Goal: Task Accomplishment & Management: Use online tool/utility

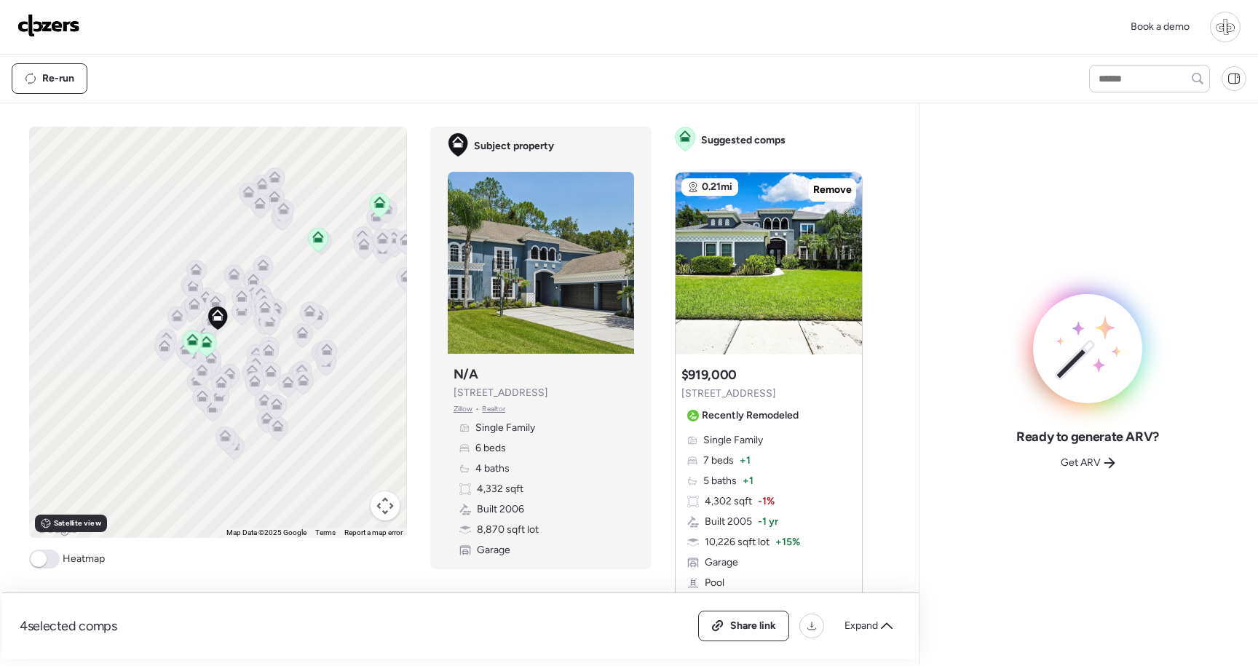
click at [1222, 28] on div at bounding box center [1225, 27] width 31 height 31
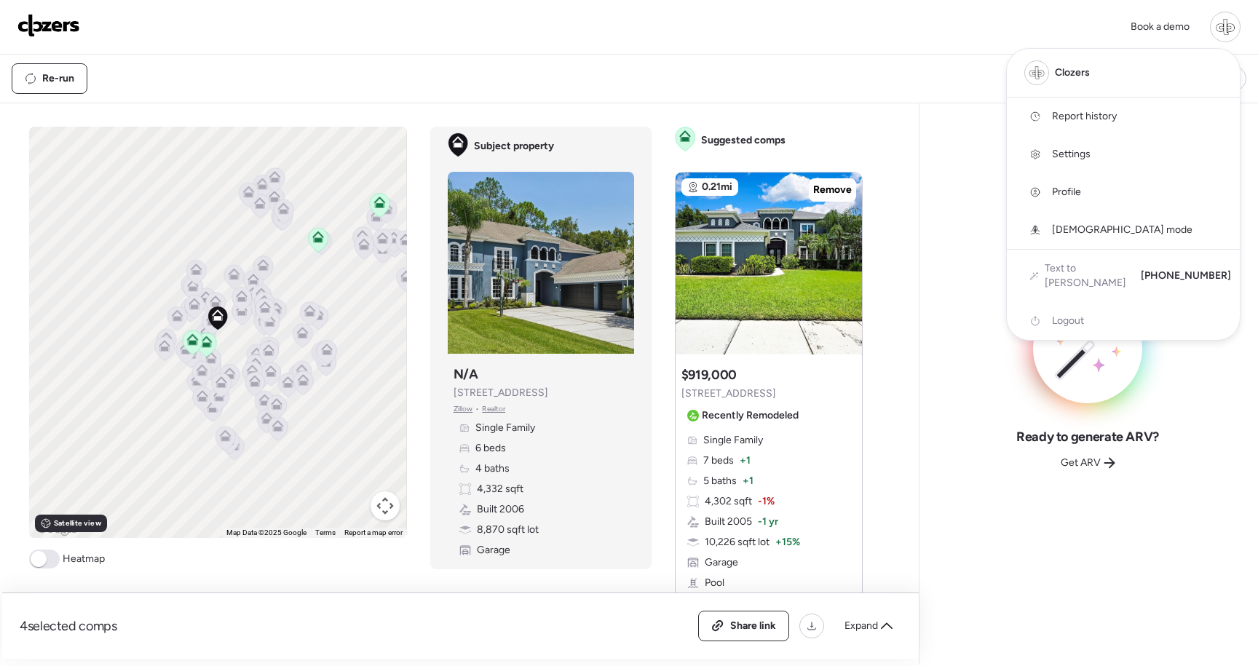
click at [1104, 116] on span "Report history" at bounding box center [1084, 116] width 65 height 15
click at [908, 178] on div at bounding box center [629, 292] width 1258 height 666
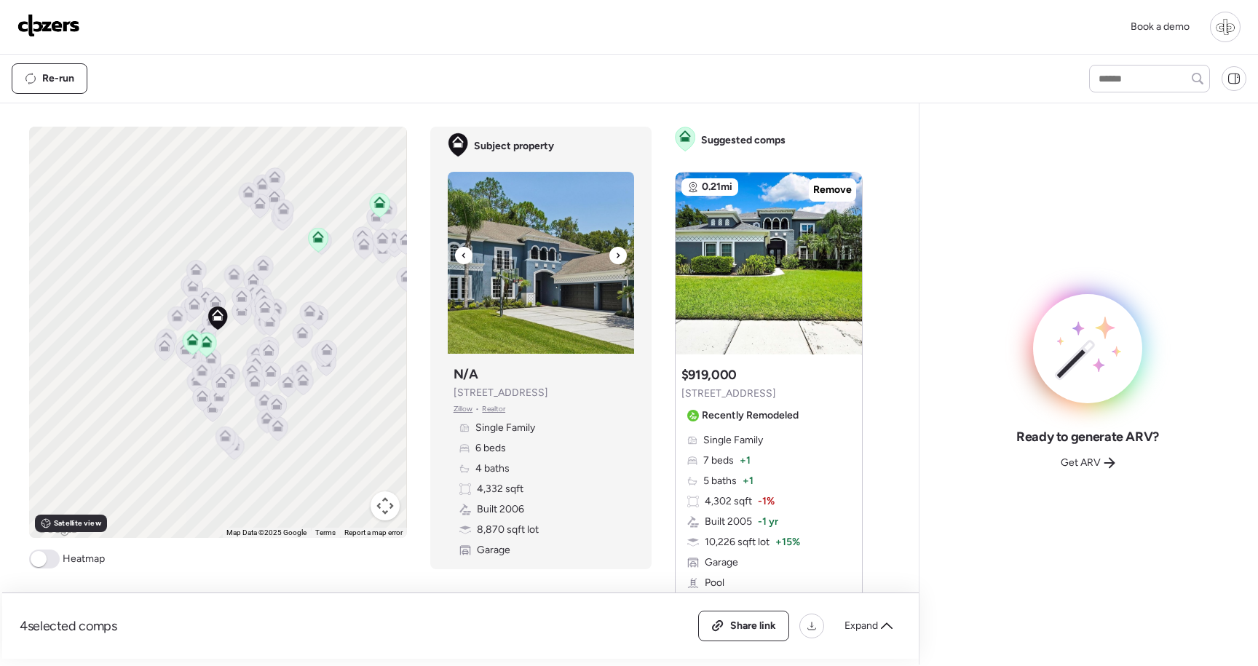
click at [469, 298] on img at bounding box center [541, 263] width 186 height 182
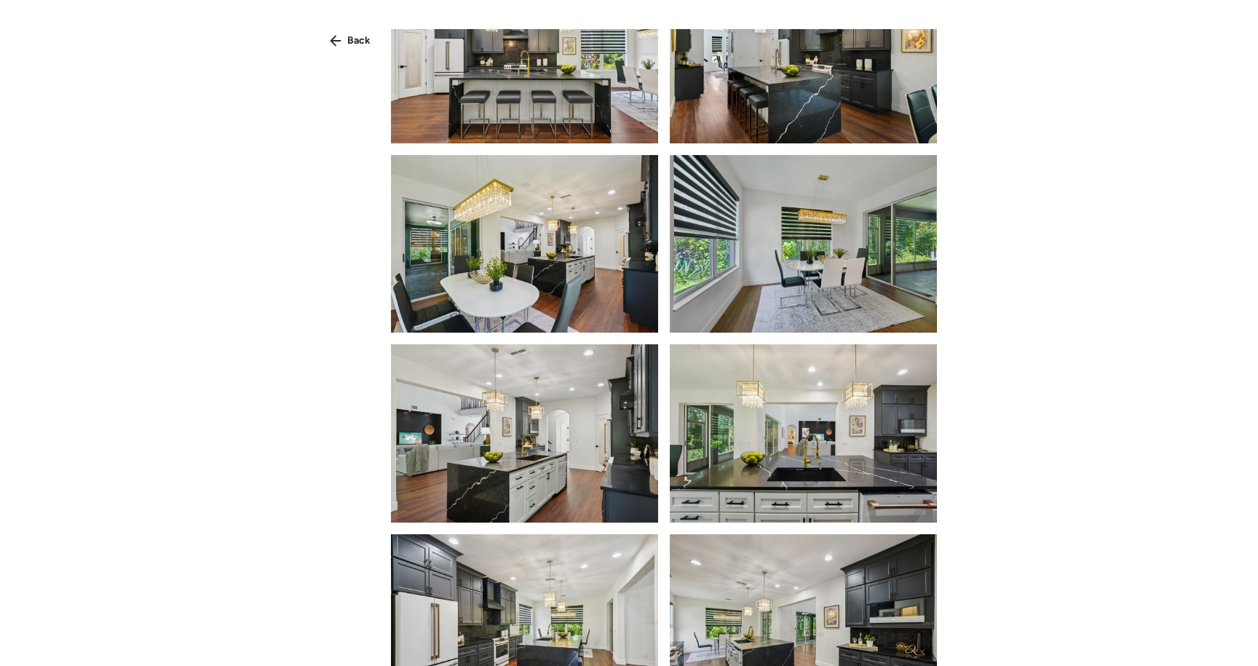
scroll to position [710, 0]
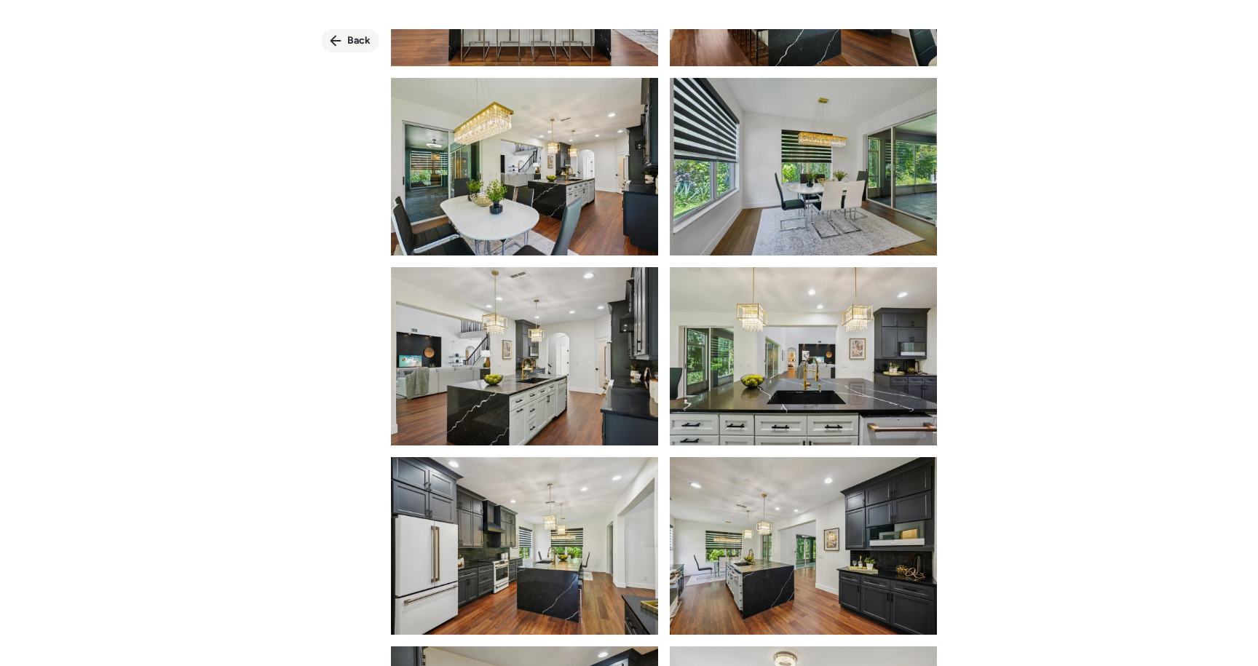
click at [343, 39] on div "Back" at bounding box center [350, 40] width 58 height 23
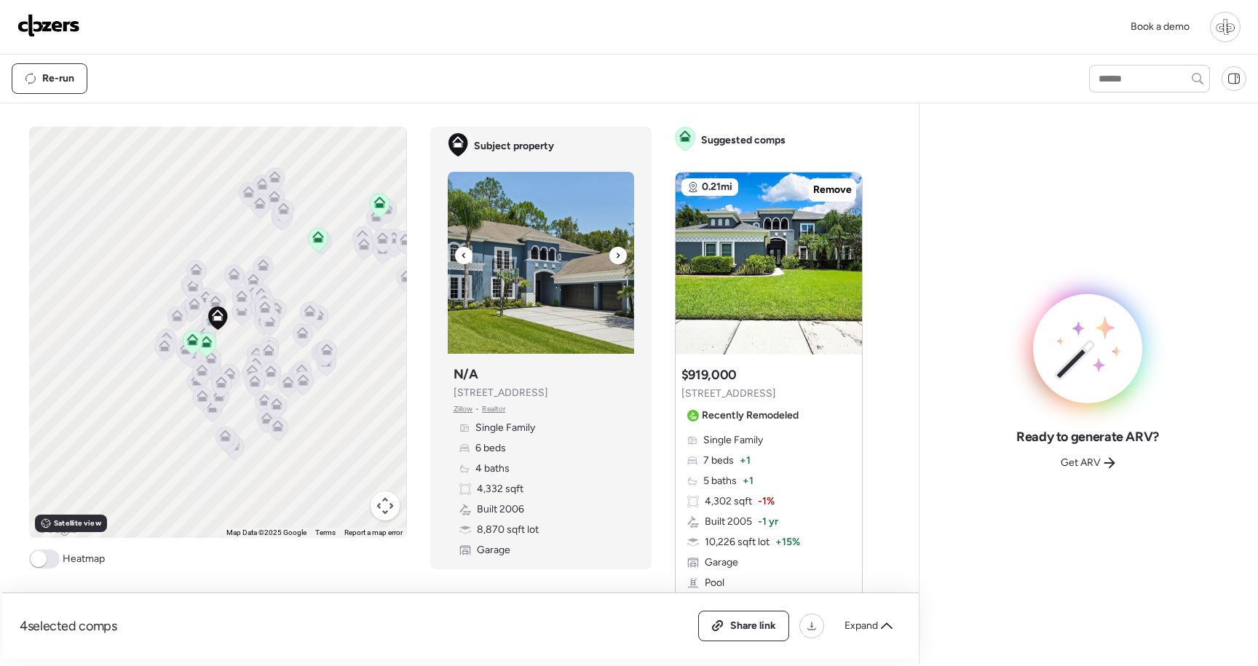
click at [597, 325] on img at bounding box center [541, 263] width 186 height 182
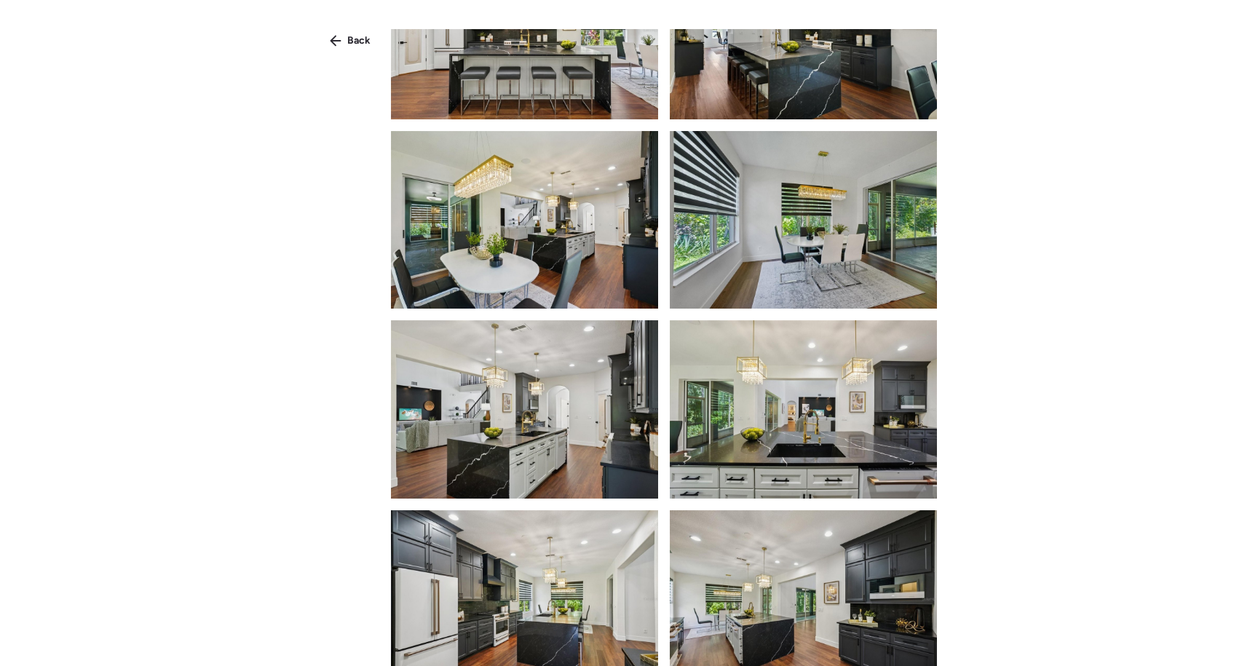
scroll to position [707, 0]
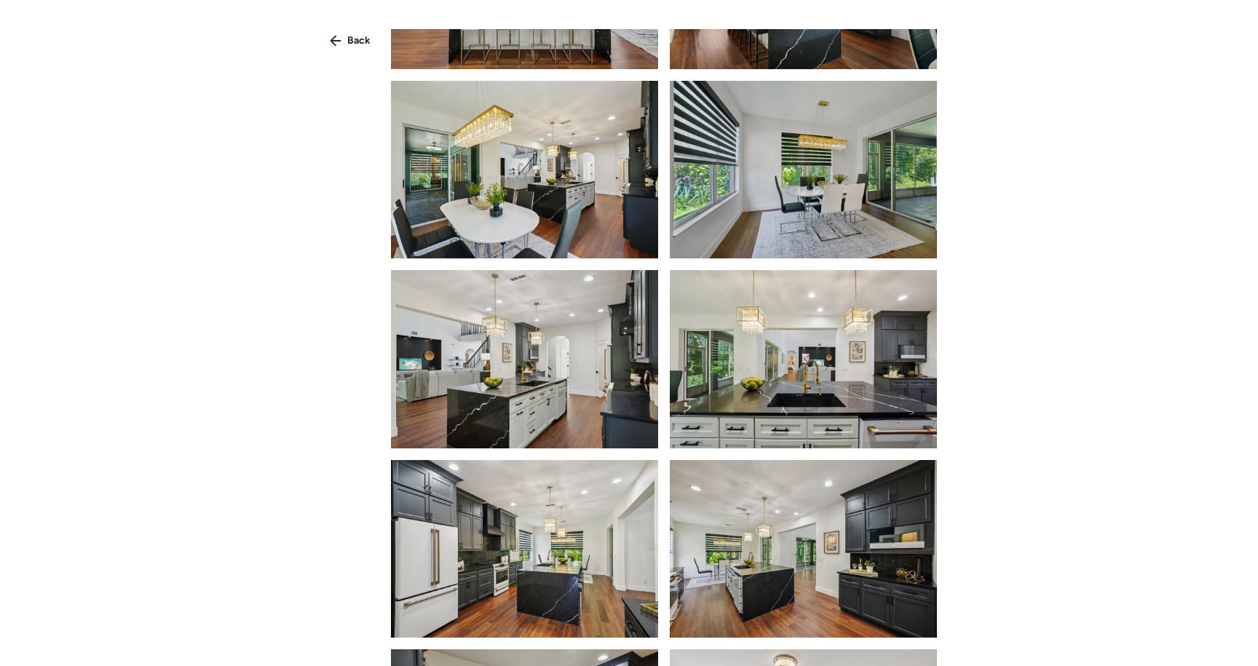
click at [345, 26] on div "Back" at bounding box center [629, 359] width 1258 height 719
click at [347, 54] on div "Back" at bounding box center [629, 359] width 1258 height 719
click at [351, 41] on span "Back" at bounding box center [358, 40] width 23 height 15
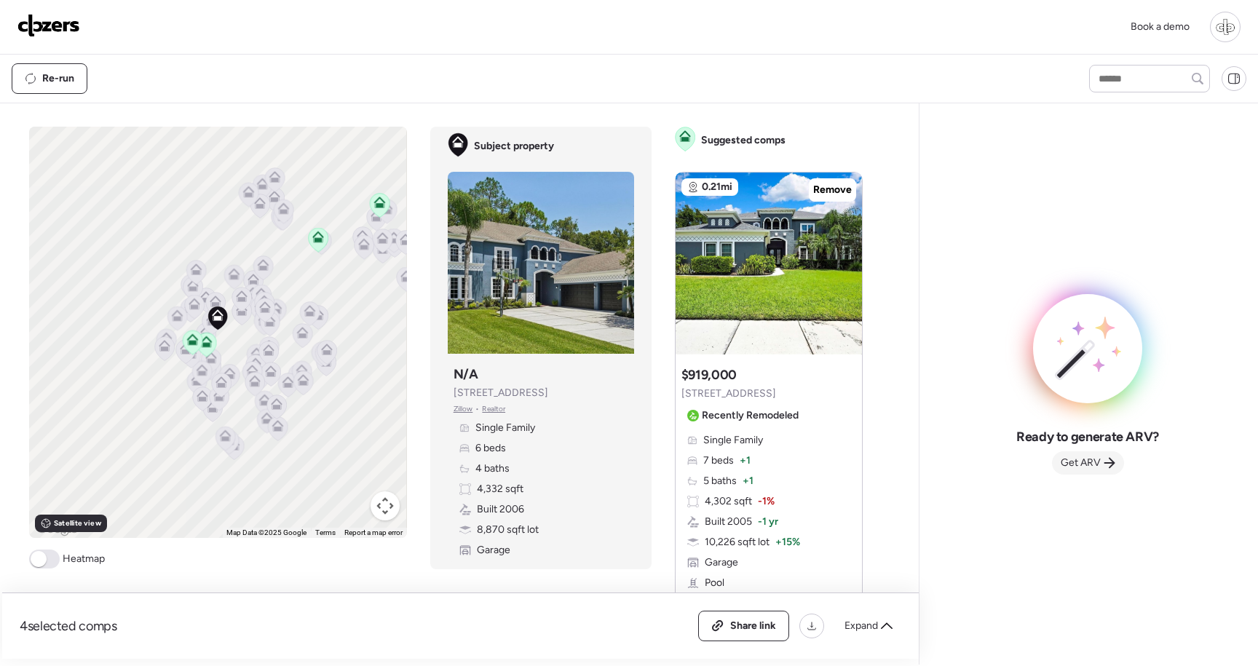
click at [1088, 464] on span "Get ARV" at bounding box center [1081, 463] width 40 height 15
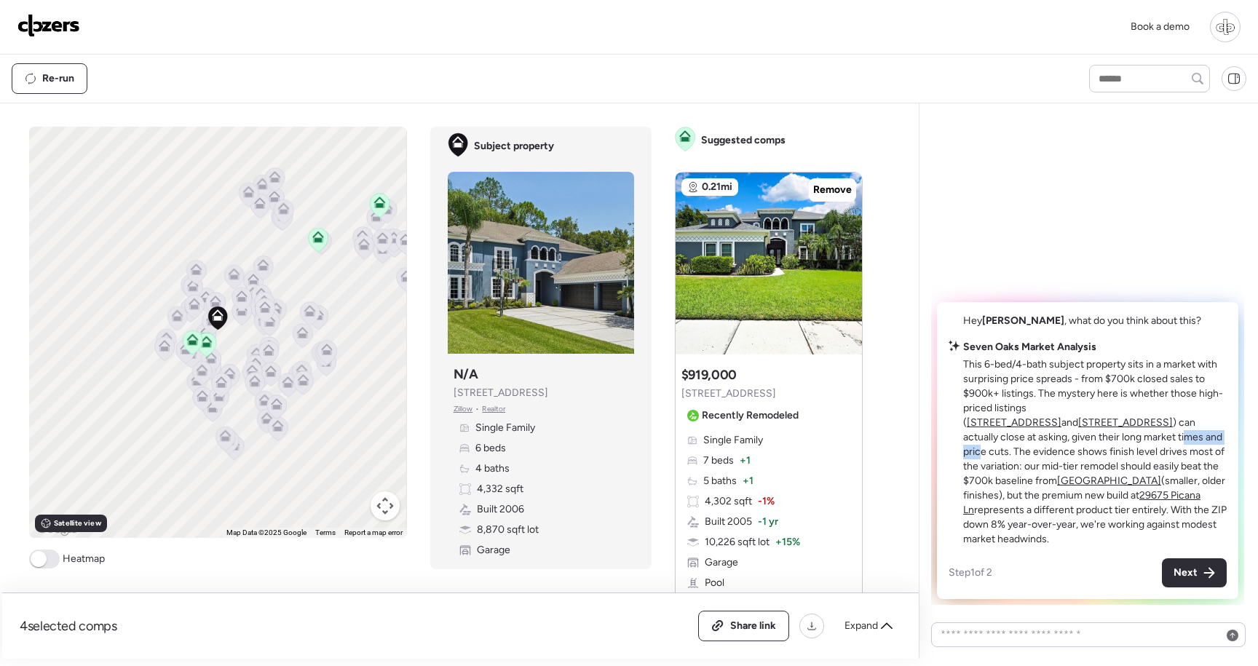
drag, startPoint x: 1025, startPoint y: 435, endPoint x: 1095, endPoint y: 430, distance: 70.1
click at [1091, 432] on p "This 6-bed/4-bath subject property sits in a market with surprising price sprea…" at bounding box center [1095, 451] width 264 height 189
click at [1182, 586] on div "Next" at bounding box center [1194, 572] width 65 height 29
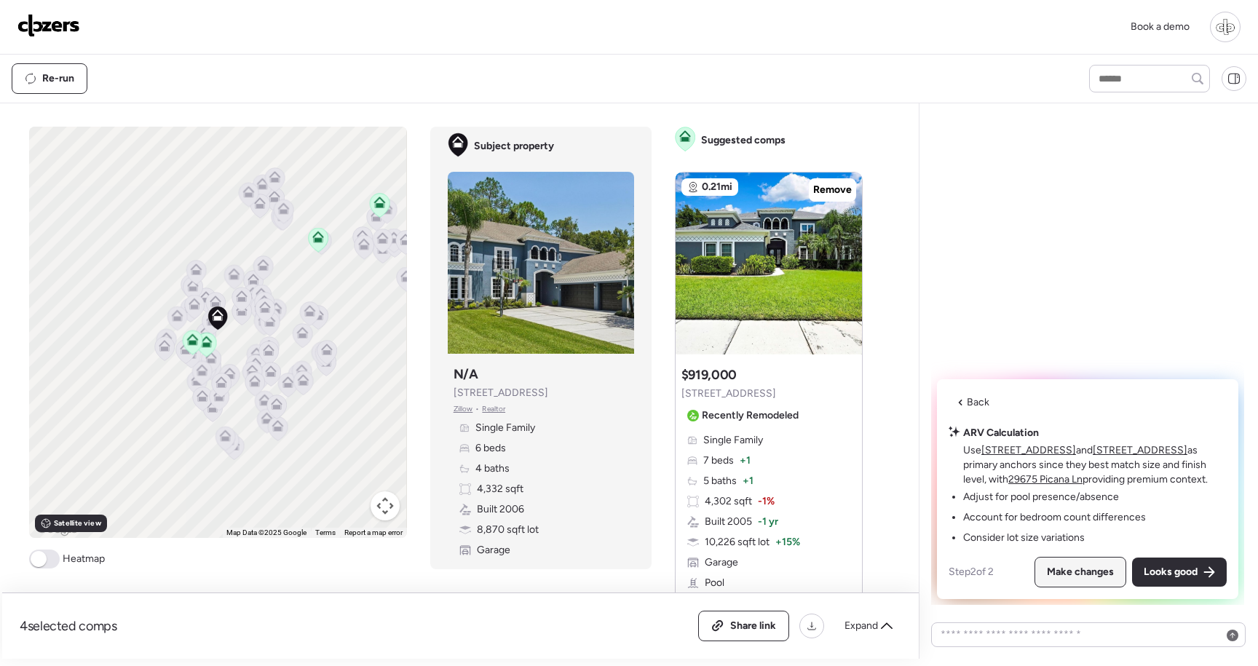
click at [1095, 585] on div "Make changes" at bounding box center [1080, 572] width 90 height 29
type textarea "**********"
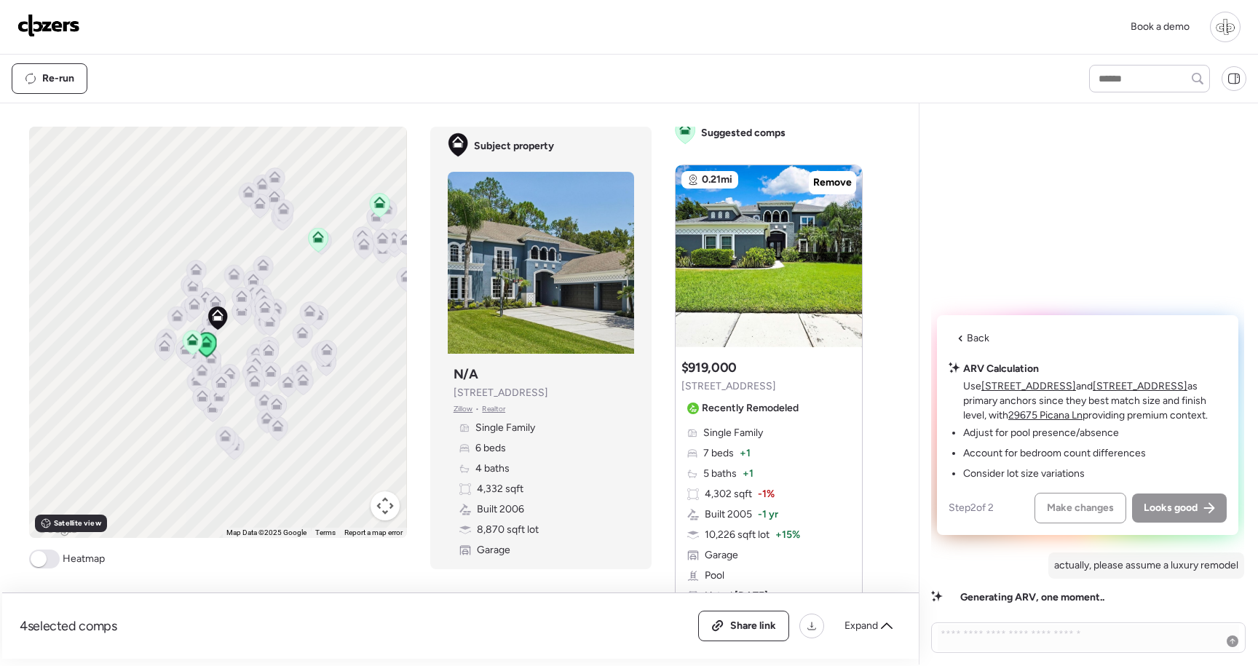
scroll to position [0, 0]
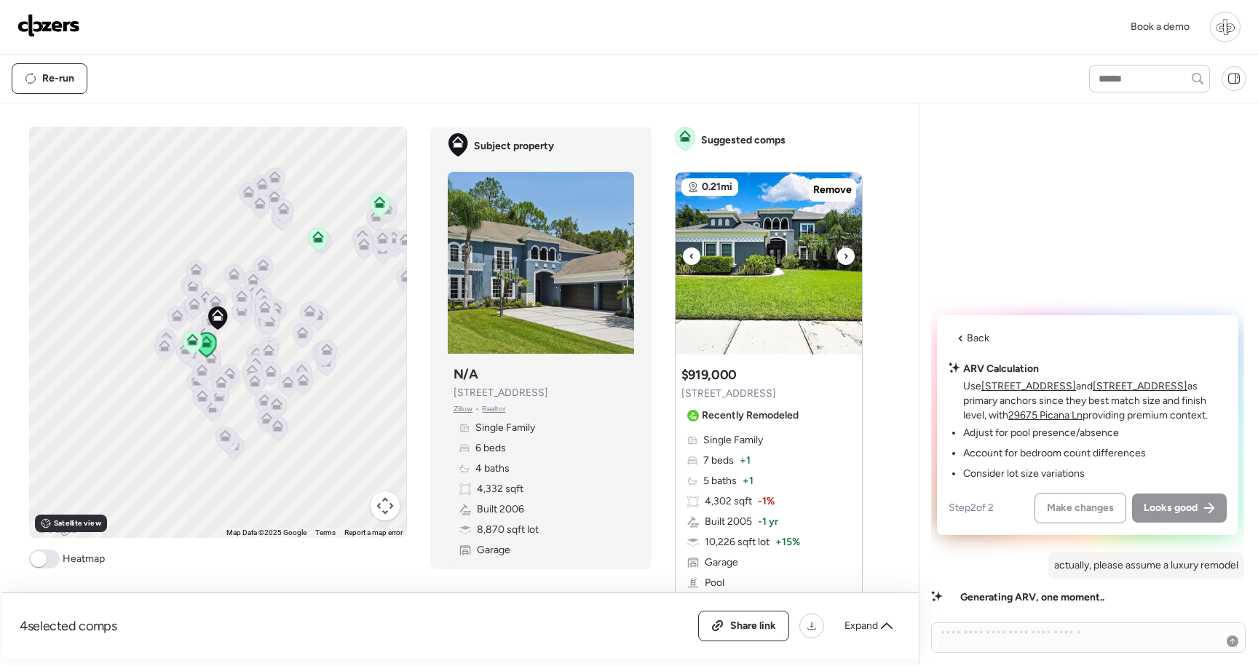
click at [802, 265] on img at bounding box center [769, 264] width 186 height 182
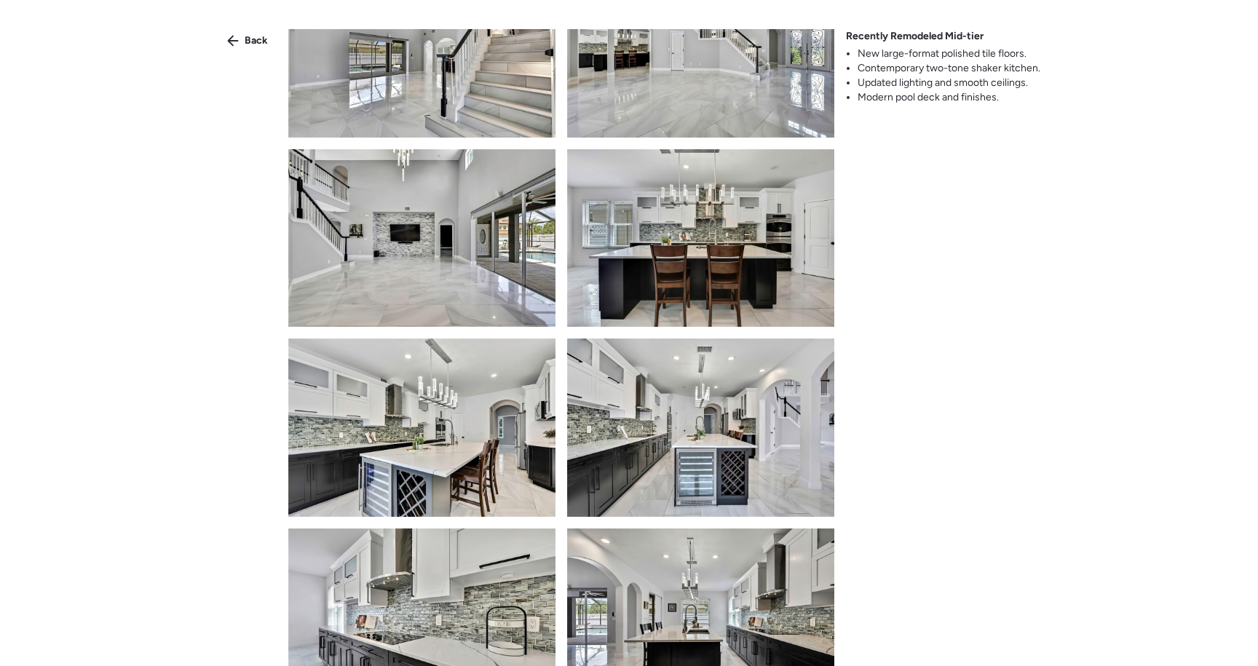
scroll to position [702, 0]
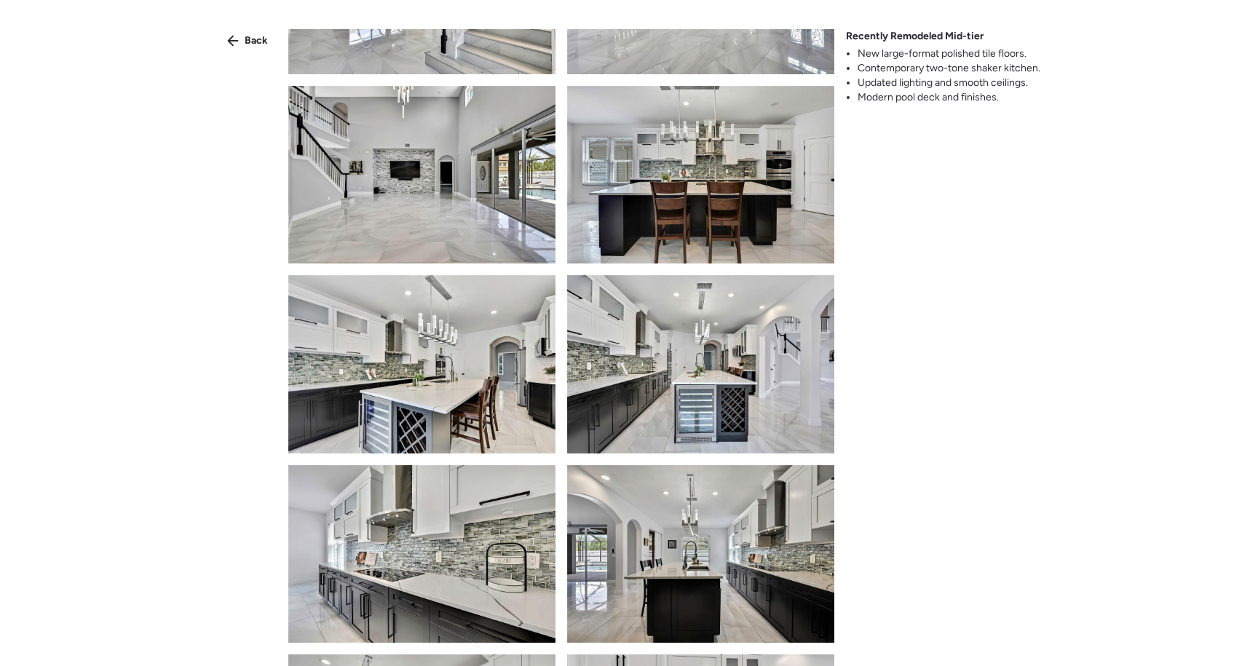
click at [781, 199] on img at bounding box center [700, 175] width 267 height 178
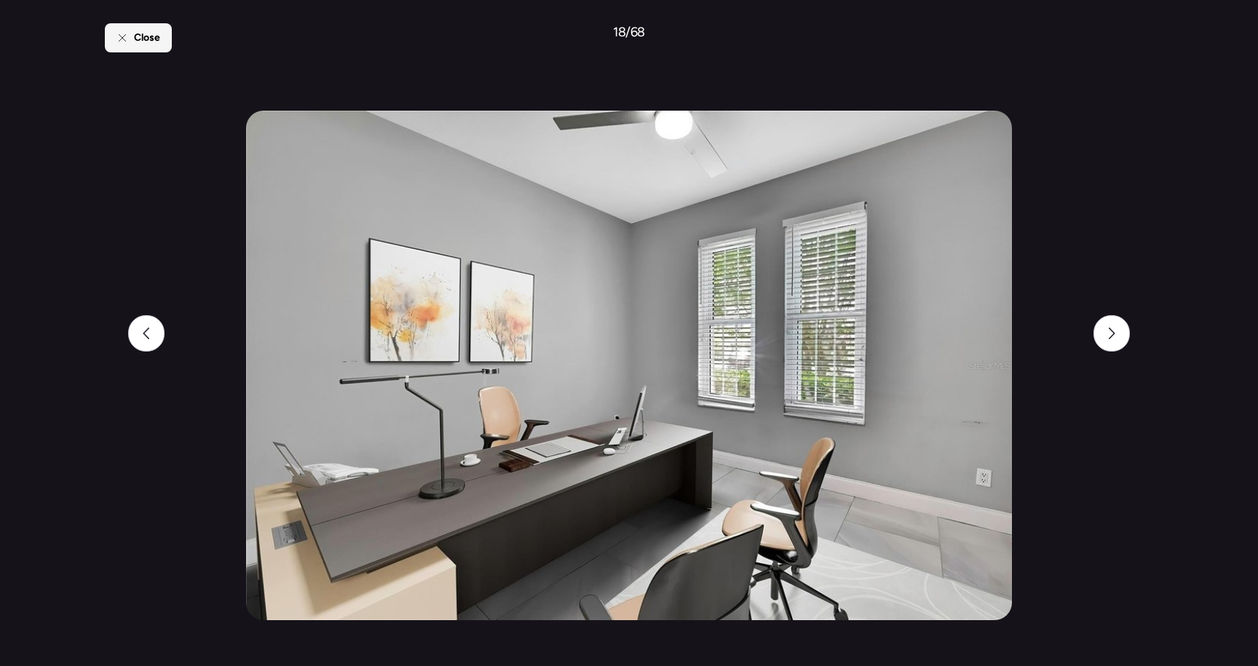
click at [132, 39] on div "Close" at bounding box center [138, 37] width 67 height 29
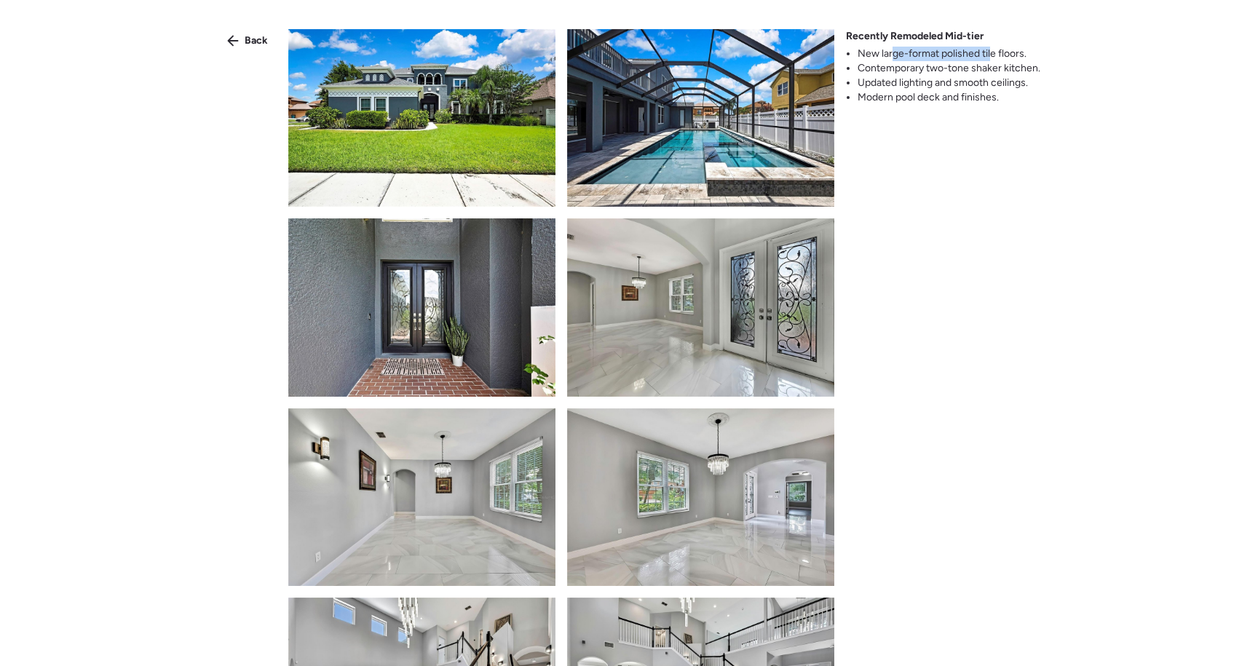
drag, startPoint x: 991, startPoint y: 50, endPoint x: 887, endPoint y: 49, distance: 103.4
click at [887, 49] on li "New large-format polished tile floors." at bounding box center [949, 54] width 183 height 15
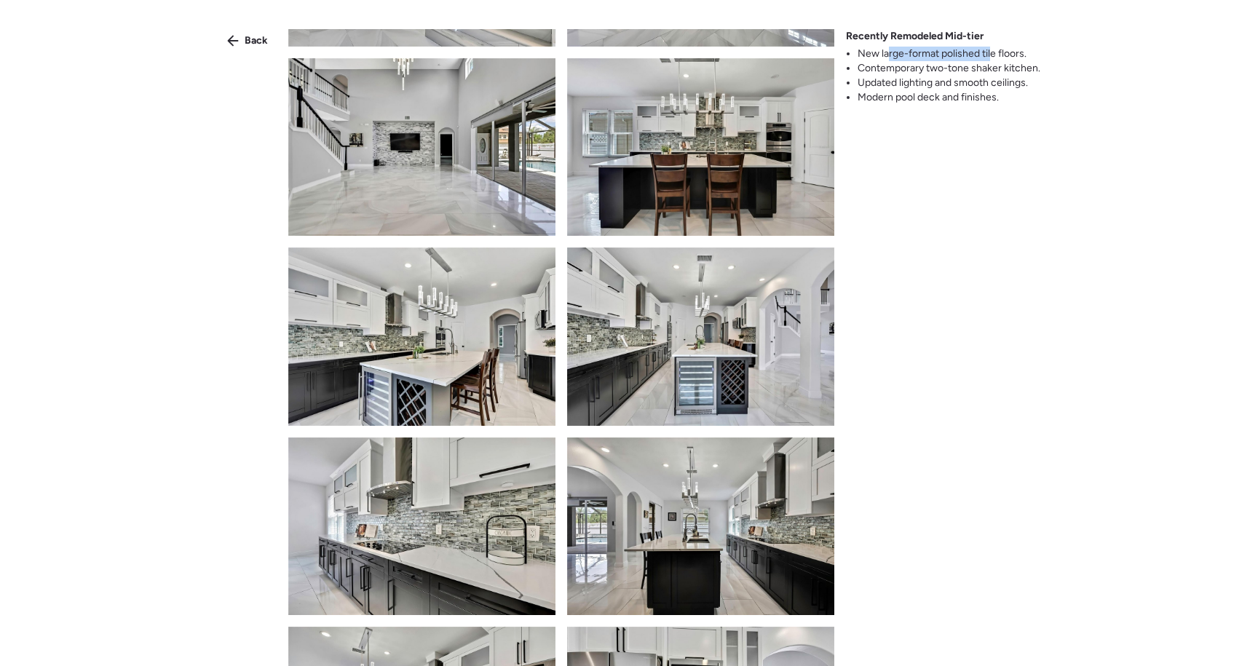
scroll to position [840, 0]
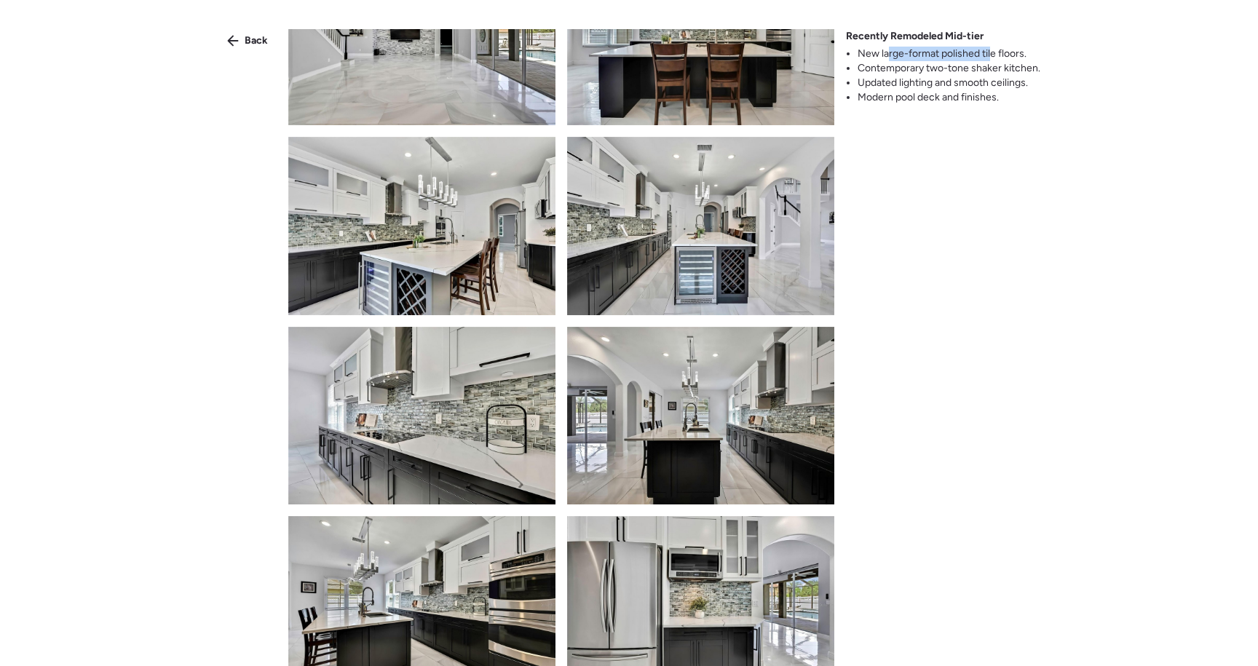
click at [521, 424] on img at bounding box center [421, 416] width 267 height 178
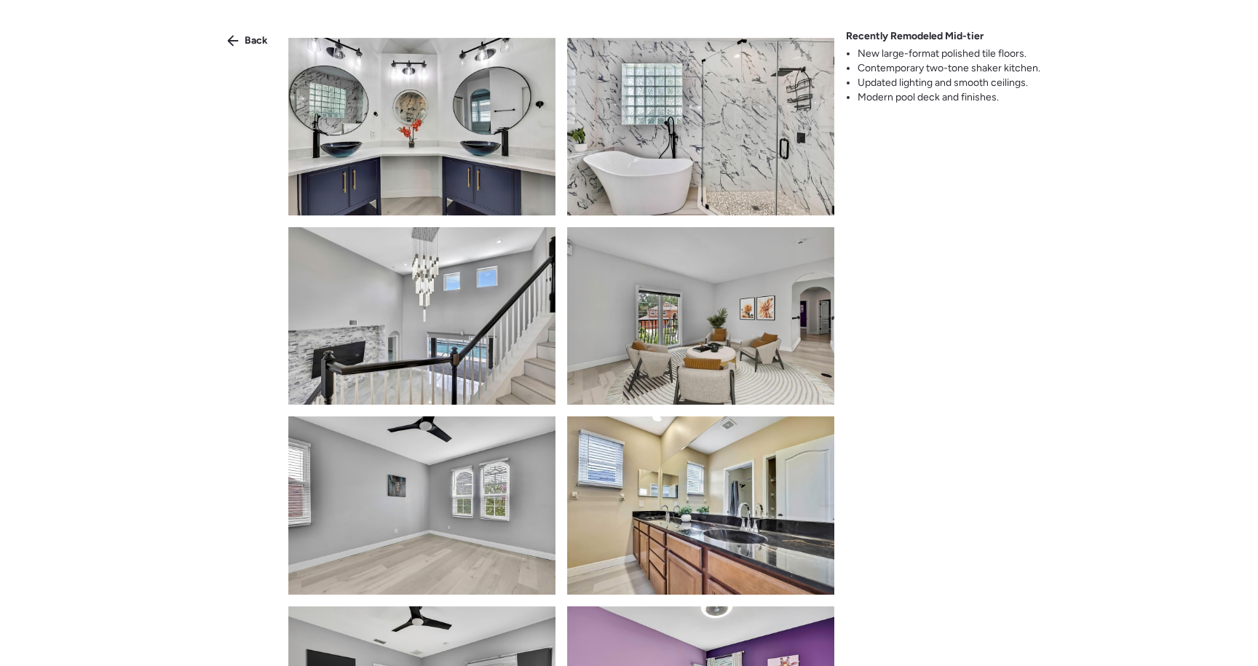
scroll to position [2076, 0]
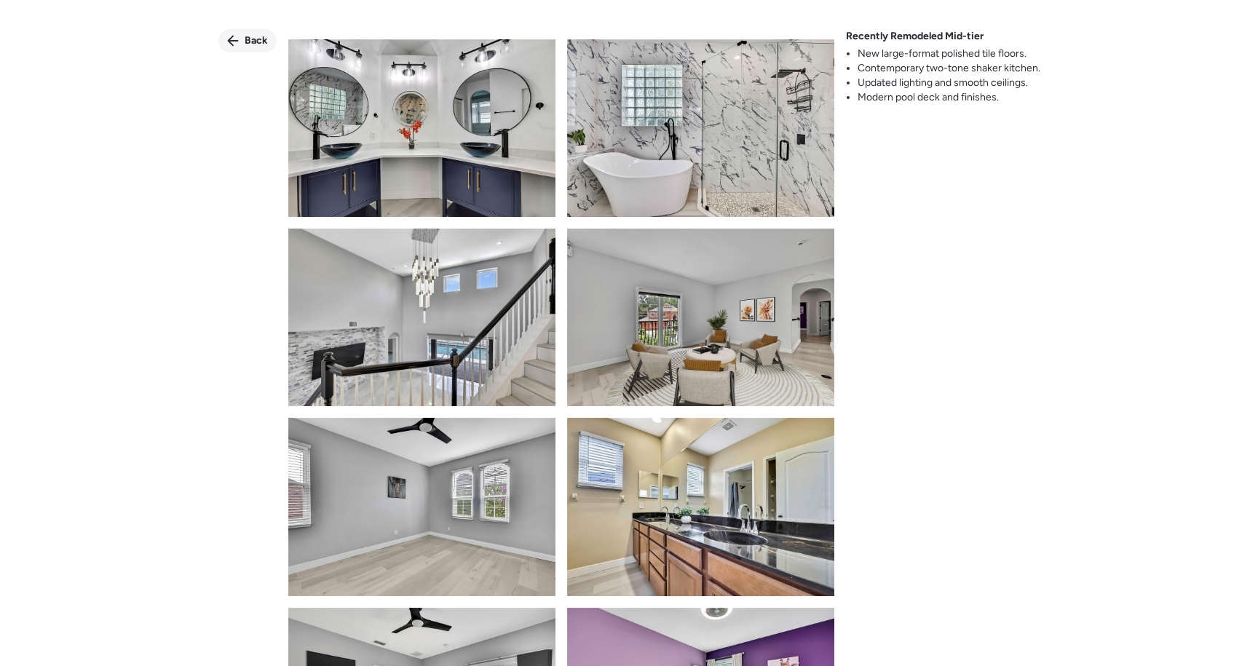
click at [245, 44] on span "Back" at bounding box center [256, 40] width 23 height 15
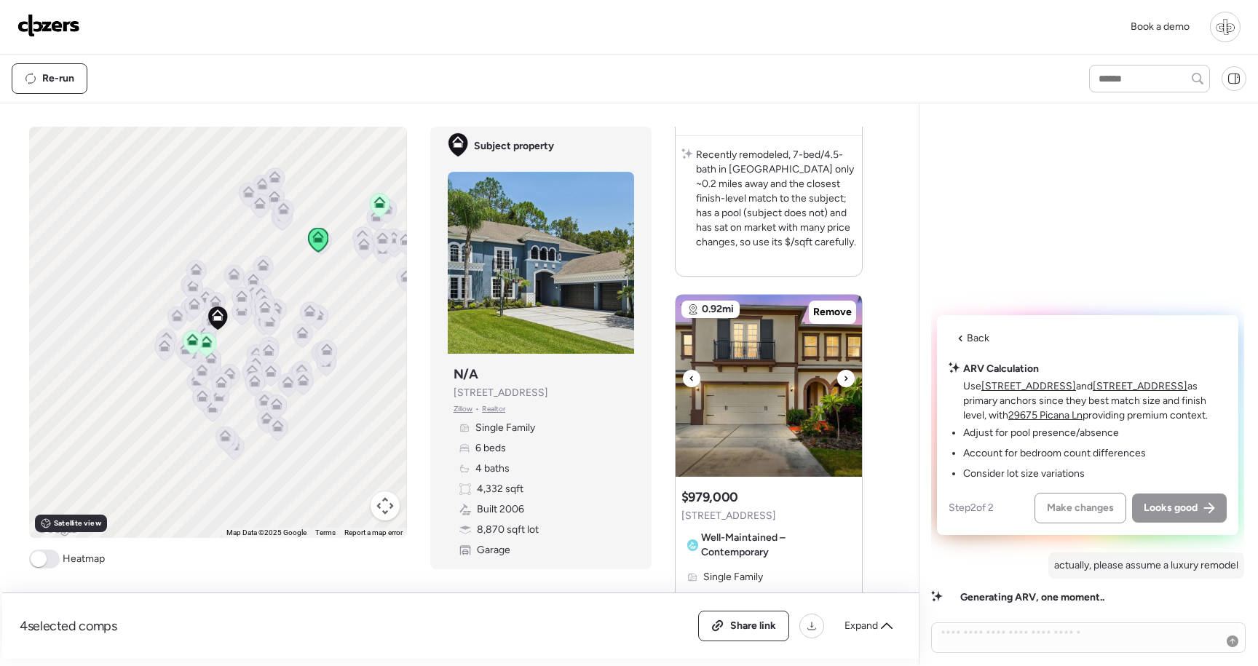
scroll to position [592, 0]
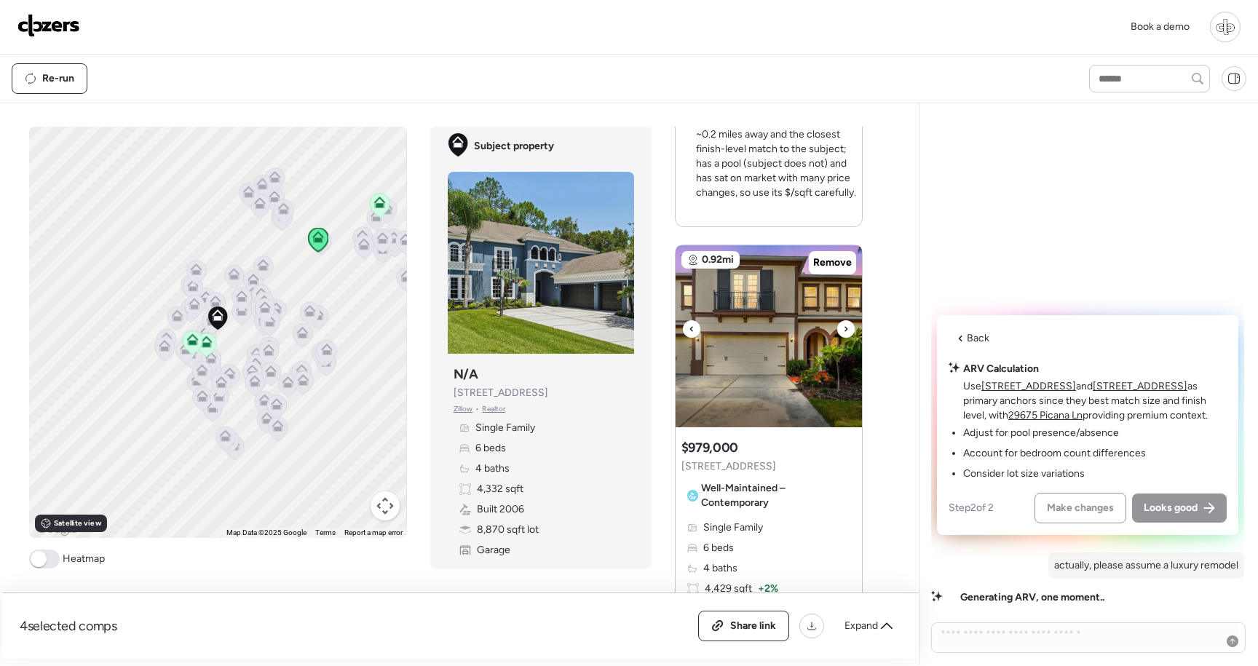
click at [763, 400] on img at bounding box center [769, 336] width 186 height 182
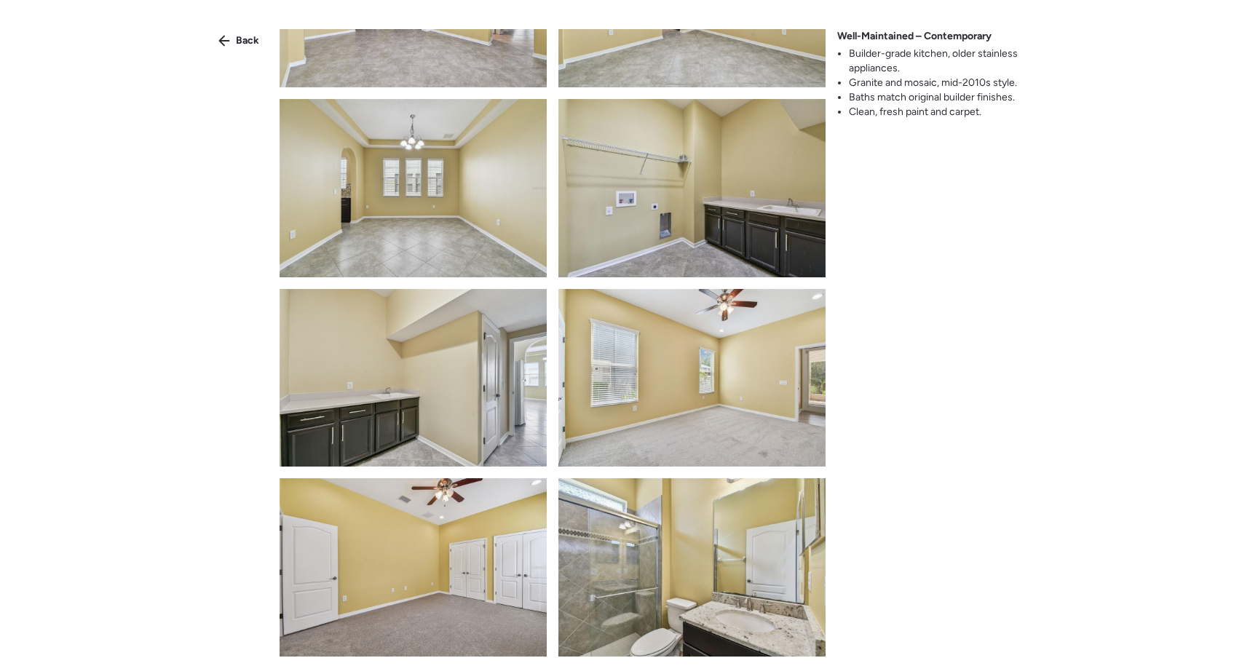
scroll to position [2806, 0]
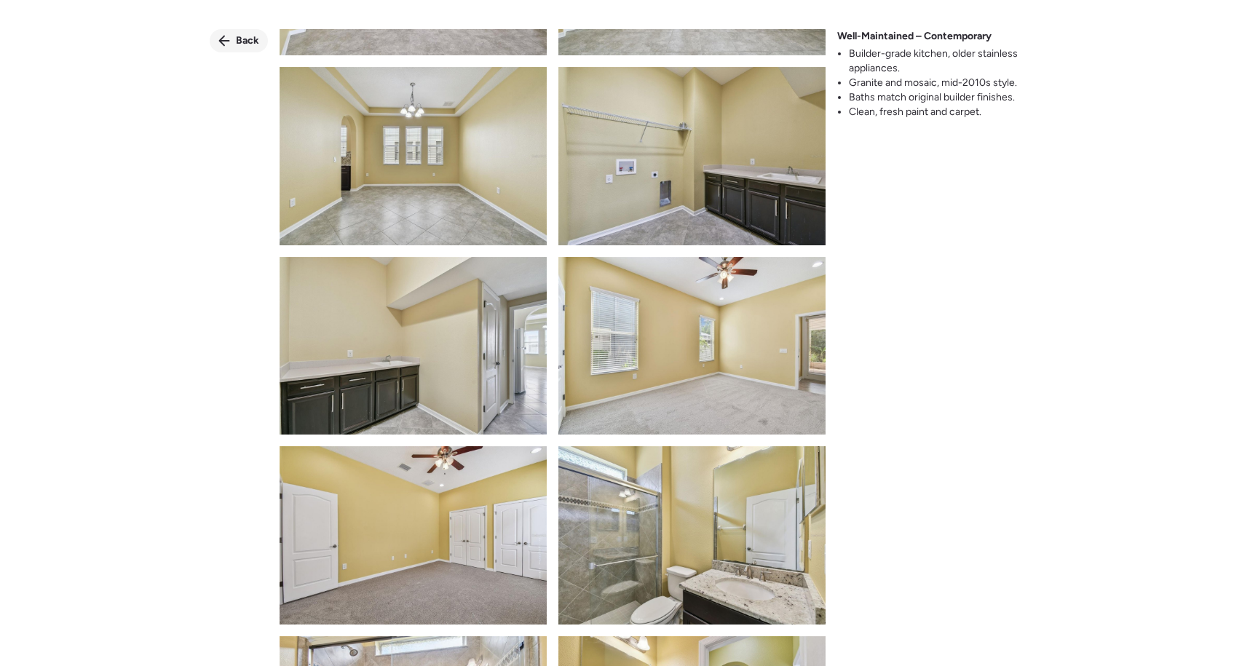
click at [225, 40] on icon at bounding box center [223, 41] width 11 height 11
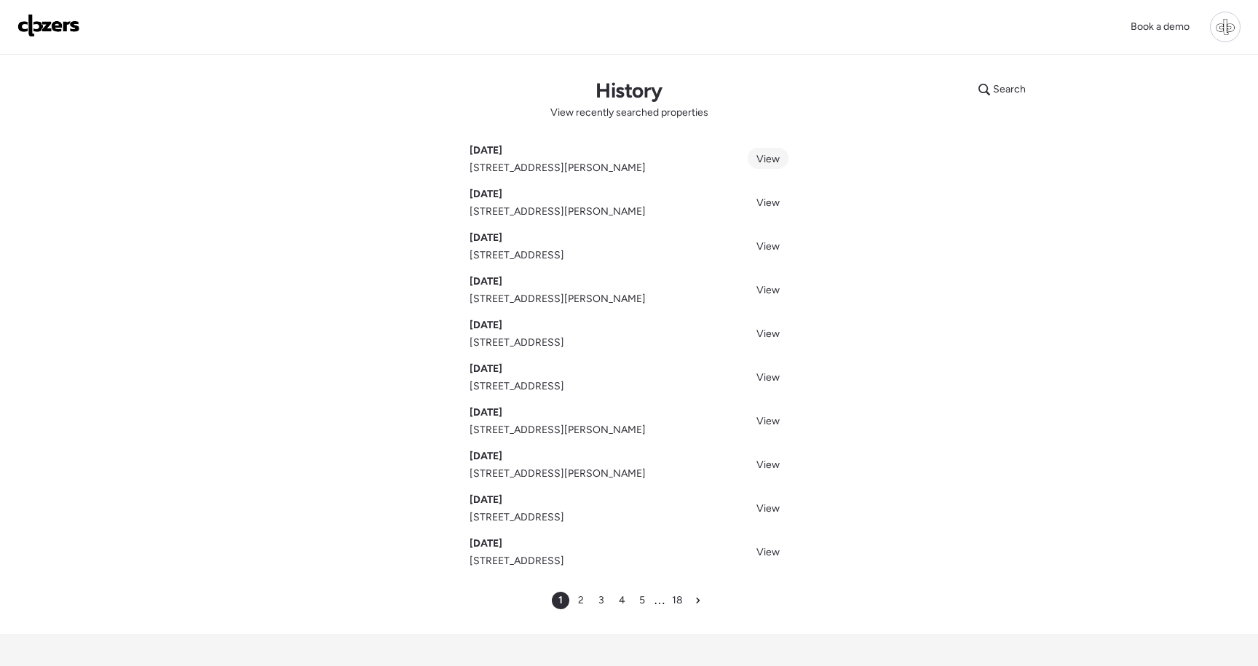
click at [767, 157] on span "View" at bounding box center [767, 159] width 23 height 12
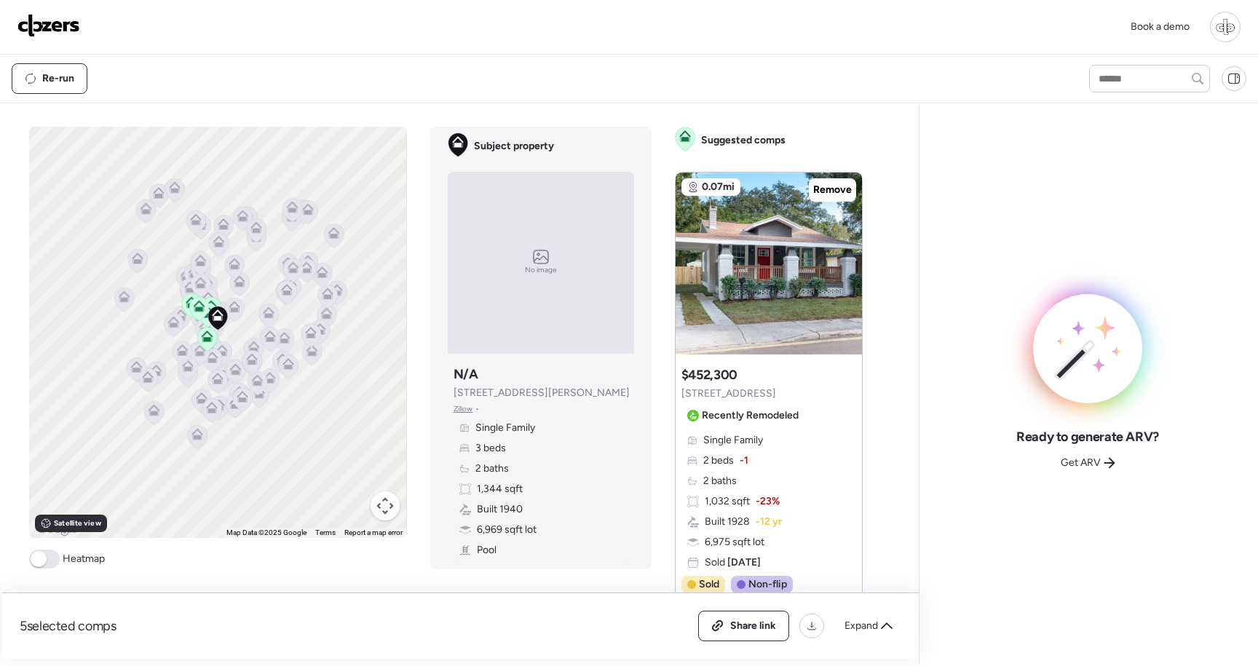
click at [563, 269] on div "No image" at bounding box center [541, 263] width 186 height 182
click at [848, 261] on icon at bounding box center [846, 256] width 6 height 17
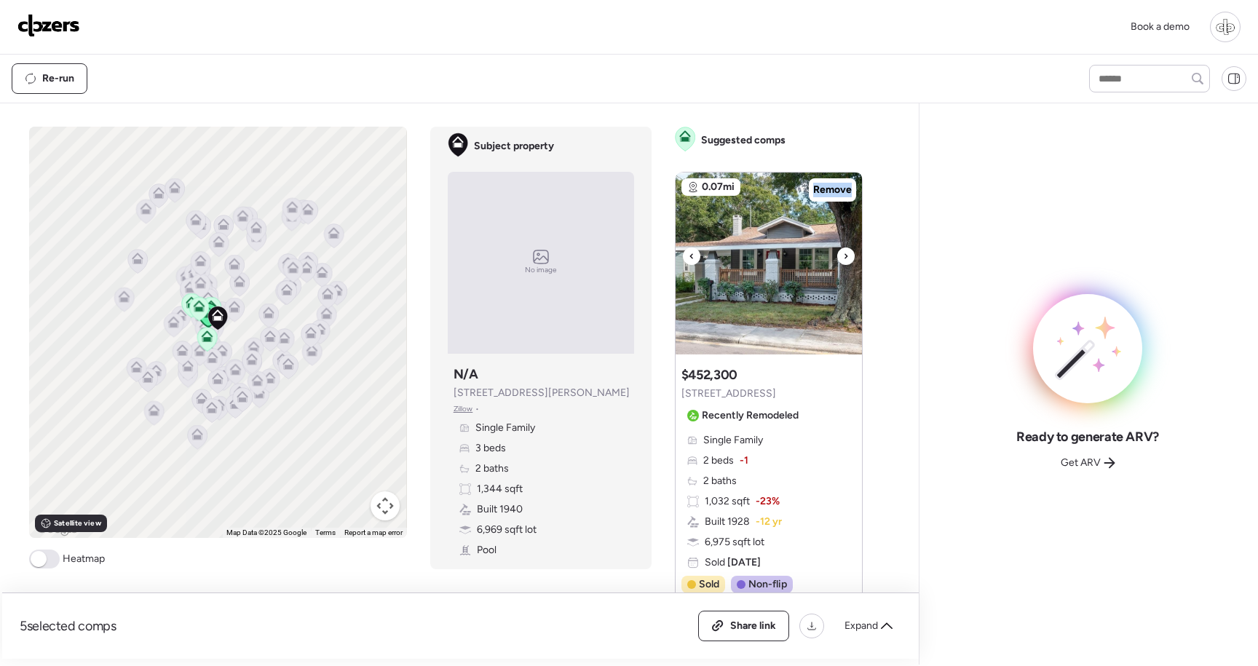
click at [848, 261] on icon at bounding box center [846, 256] width 6 height 17
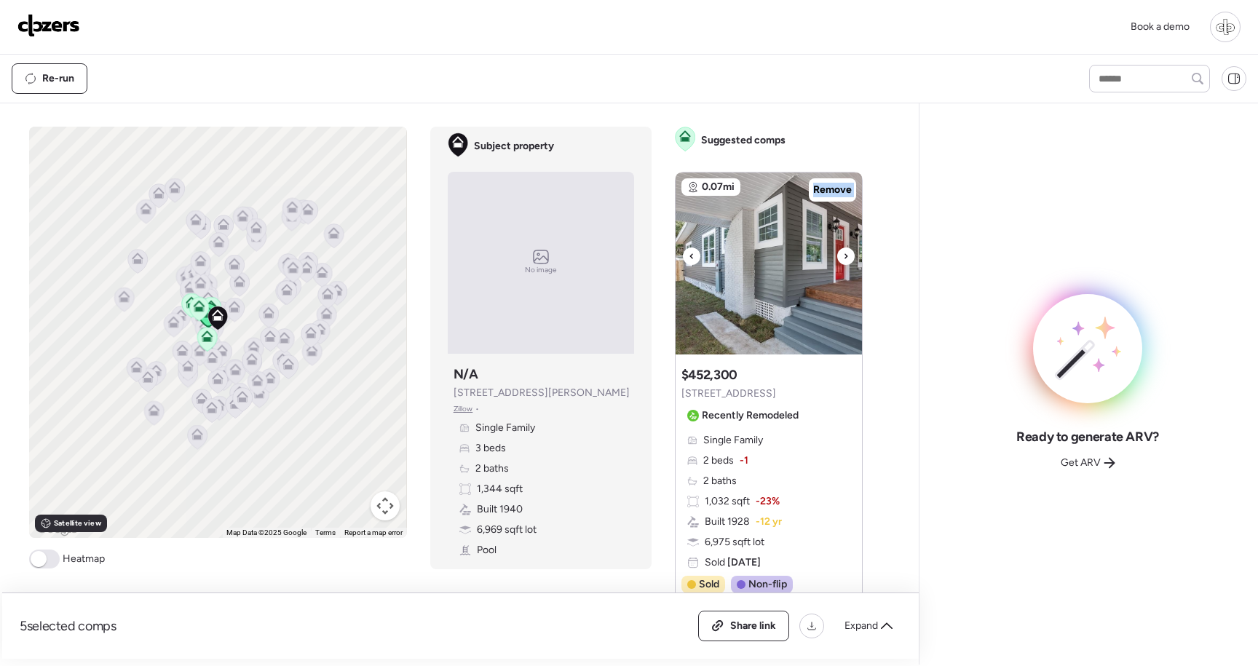
click at [848, 261] on icon at bounding box center [846, 256] width 6 height 17
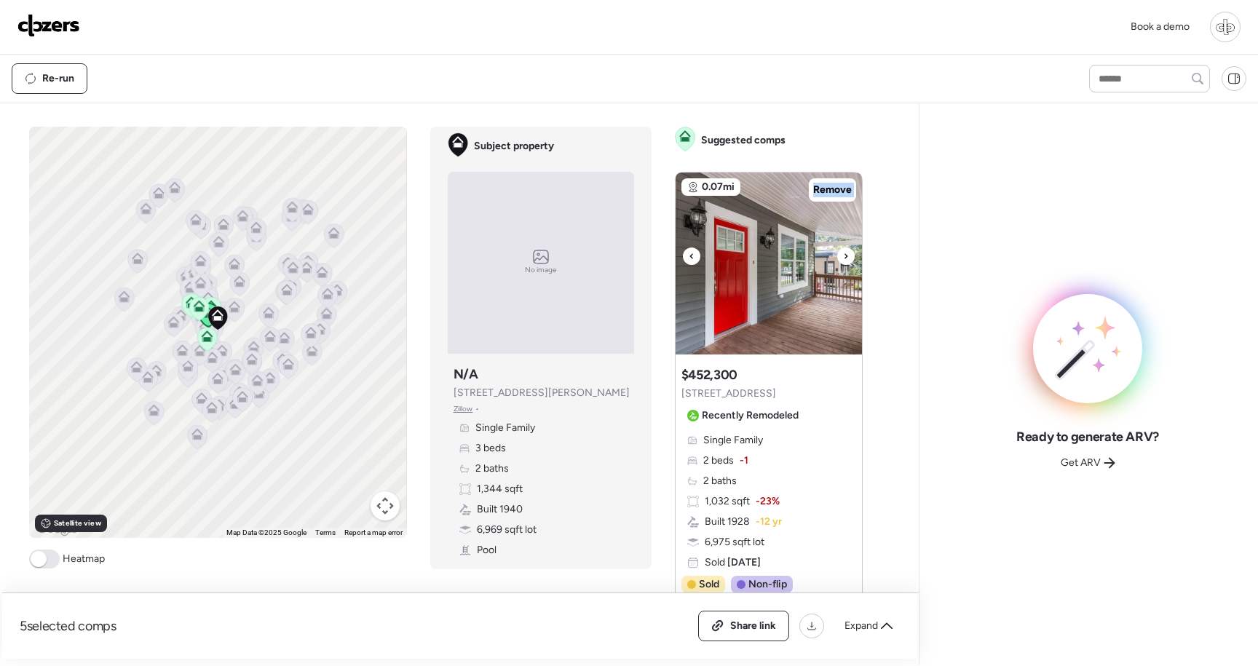
click at [848, 261] on icon at bounding box center [846, 256] width 6 height 17
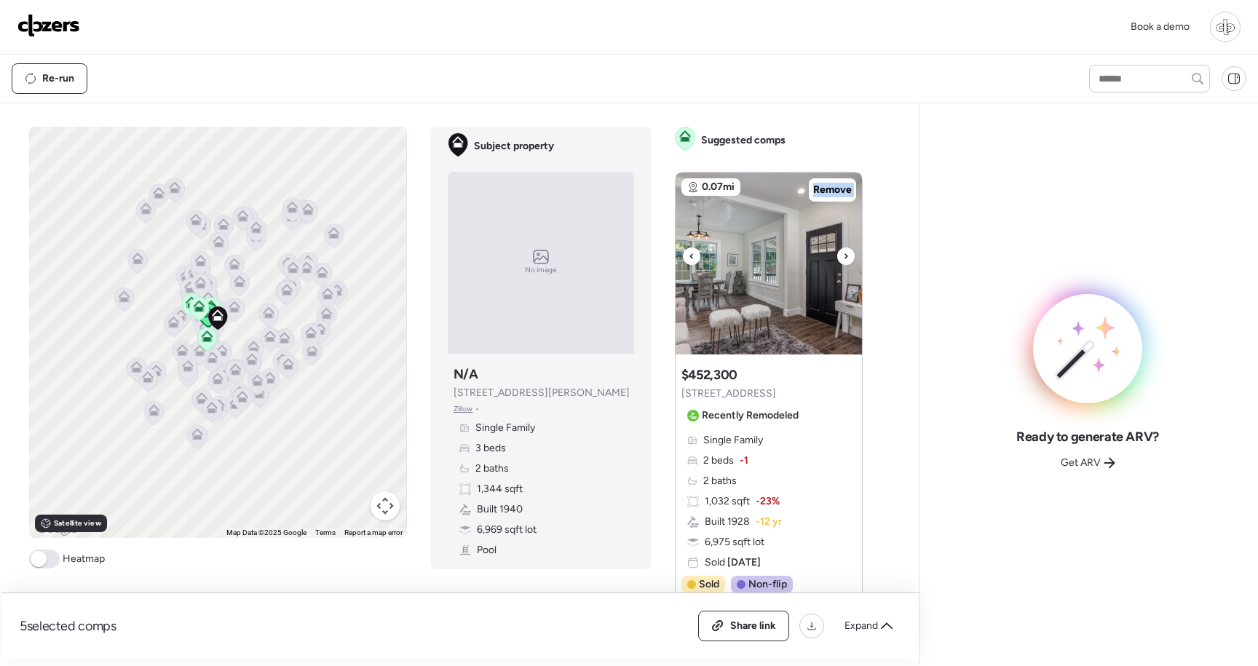
click at [848, 261] on icon at bounding box center [846, 256] width 6 height 17
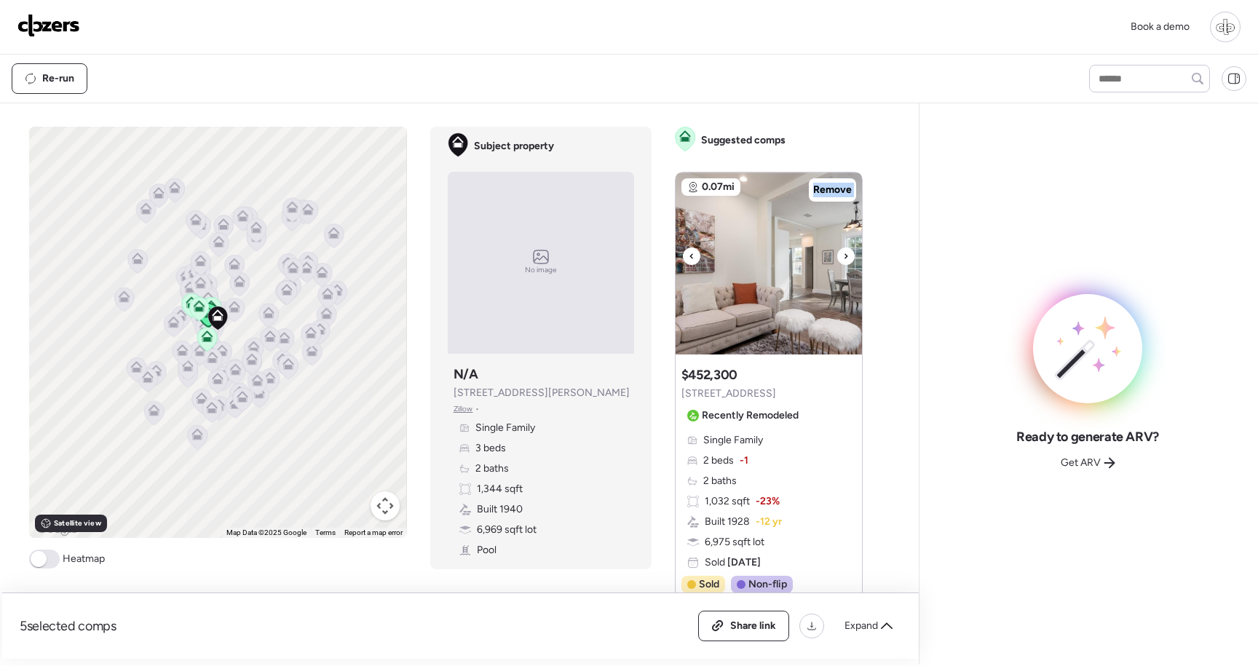
click at [848, 261] on icon at bounding box center [846, 256] width 6 height 17
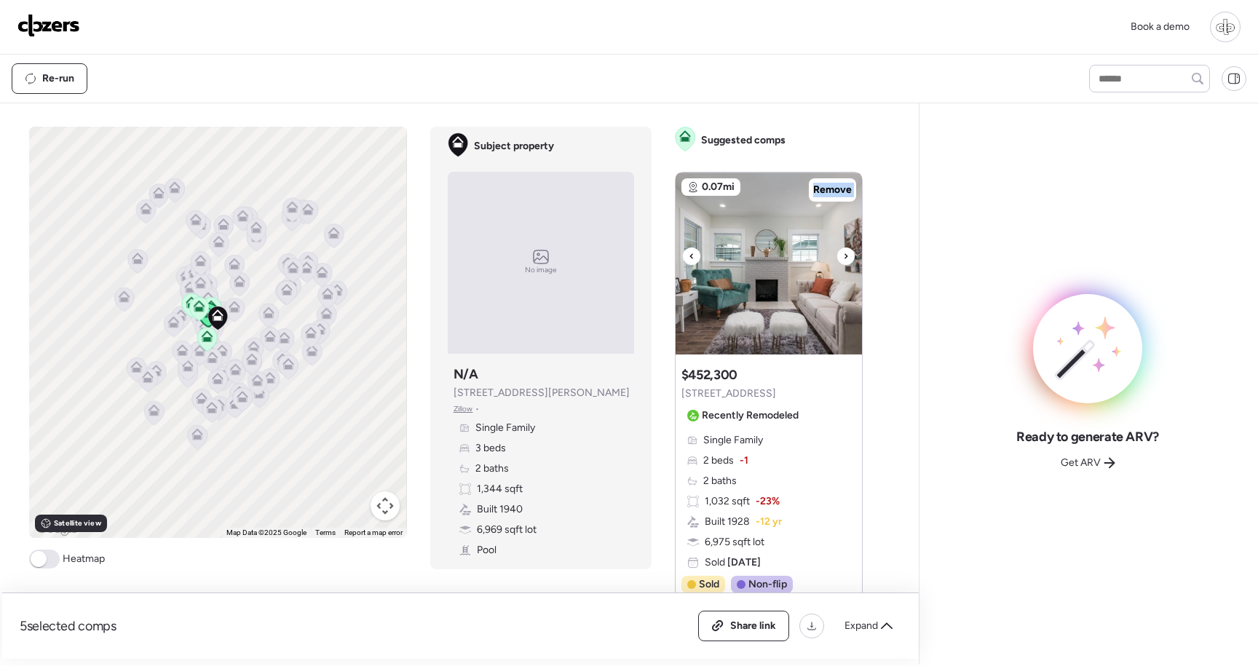
click at [848, 261] on icon at bounding box center [846, 256] width 6 height 17
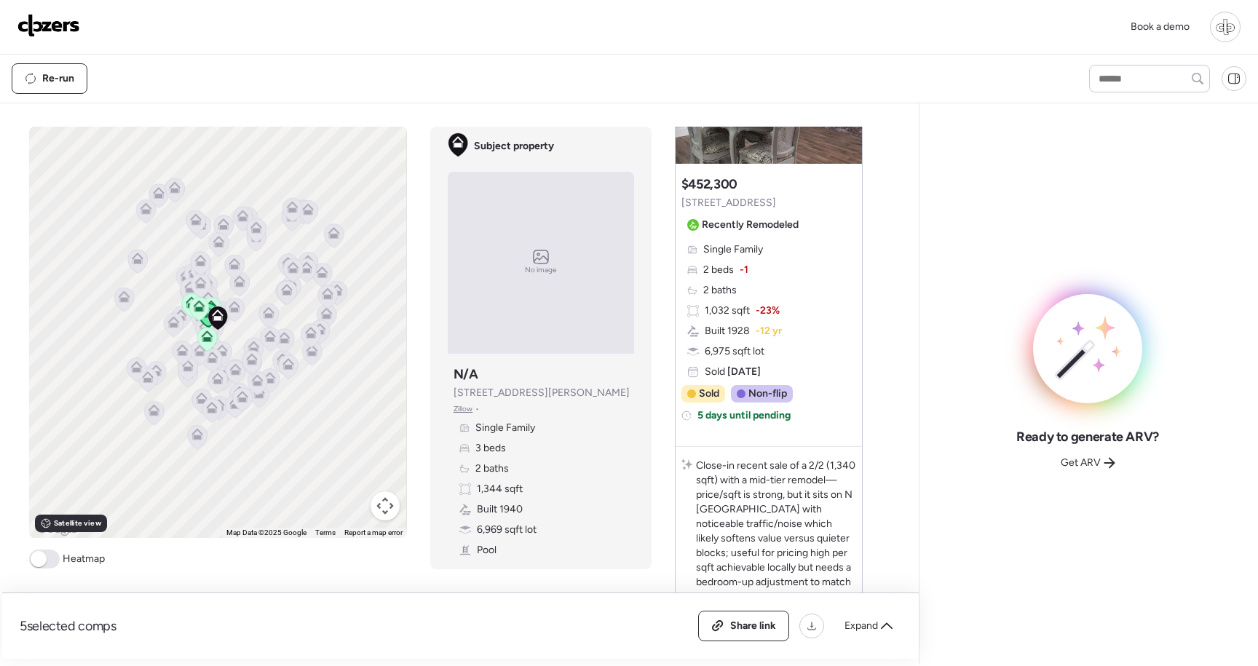
scroll to position [242, 0]
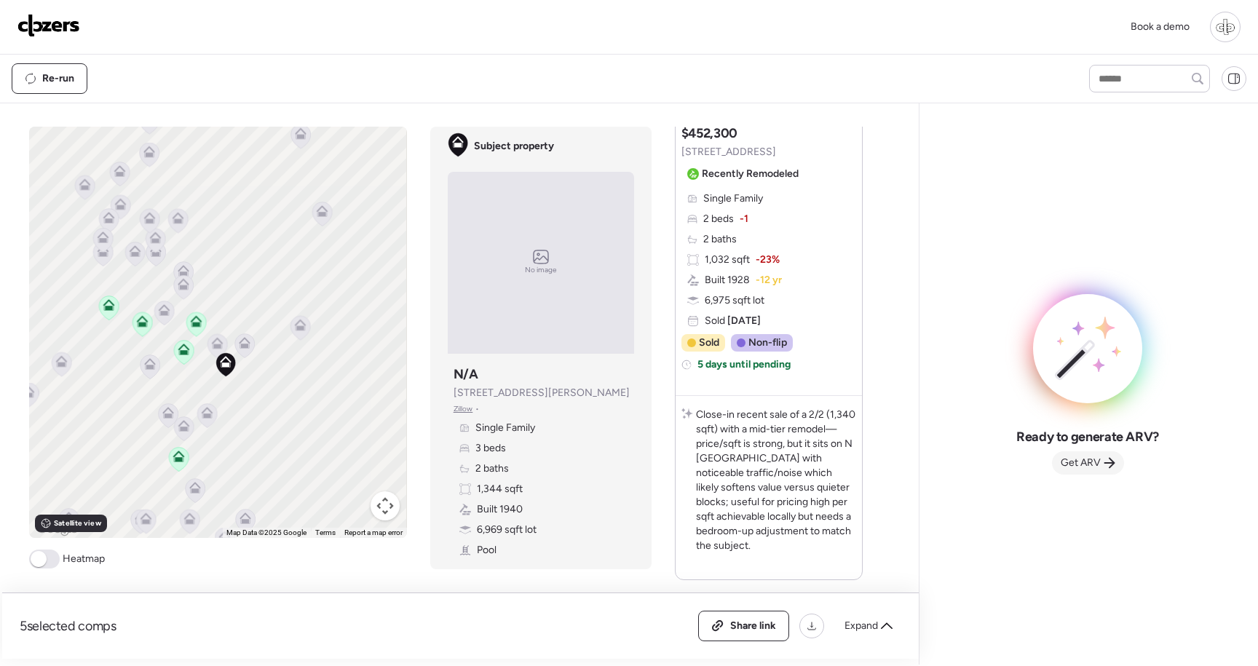
click at [1077, 463] on span "Get ARV" at bounding box center [1081, 463] width 40 height 15
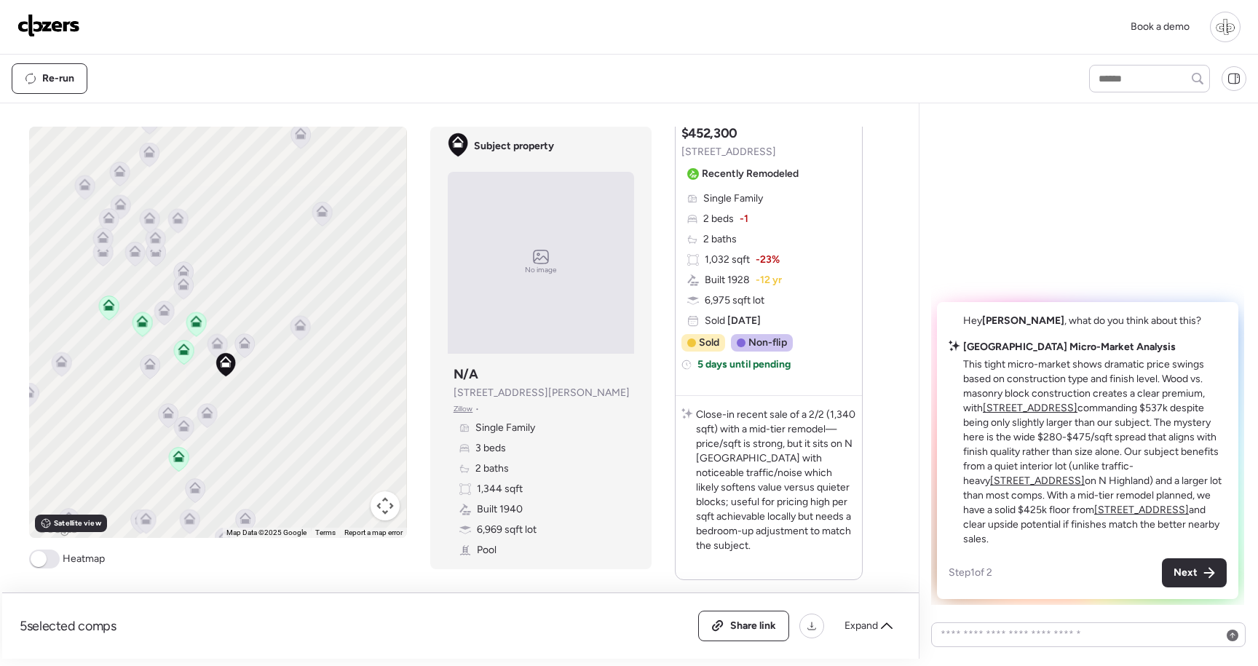
click at [1085, 476] on u "4803 N Highland Ave" at bounding box center [1037, 481] width 95 height 12
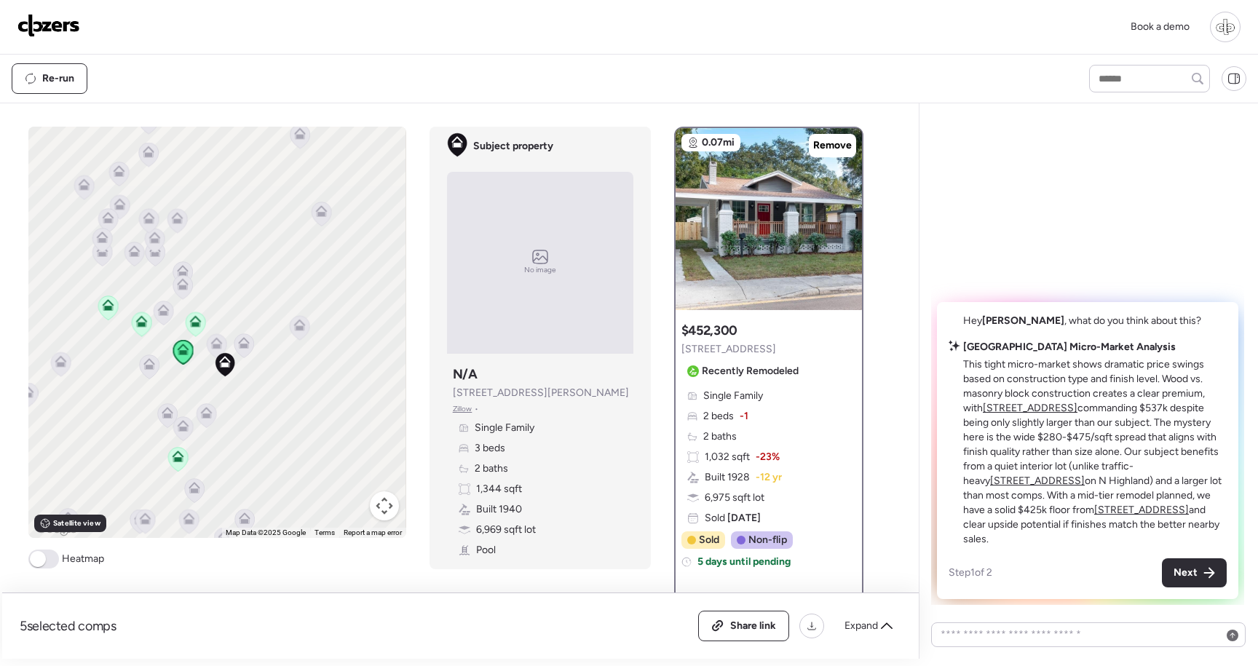
scroll to position [0, 0]
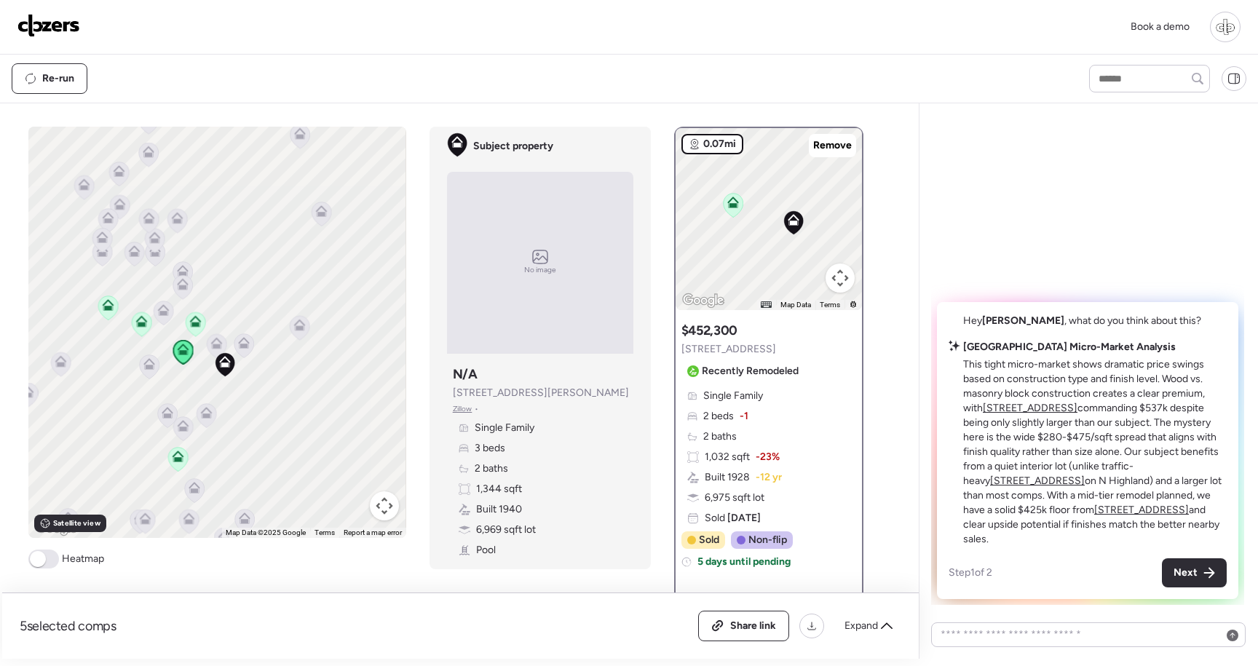
drag, startPoint x: 778, startPoint y: 226, endPoint x: 751, endPoint y: 156, distance: 75.6
click at [751, 157] on div "To activate drag with keyboard, press Alt + Enter. Once in keyboard drag state,…" at bounding box center [769, 219] width 186 height 182
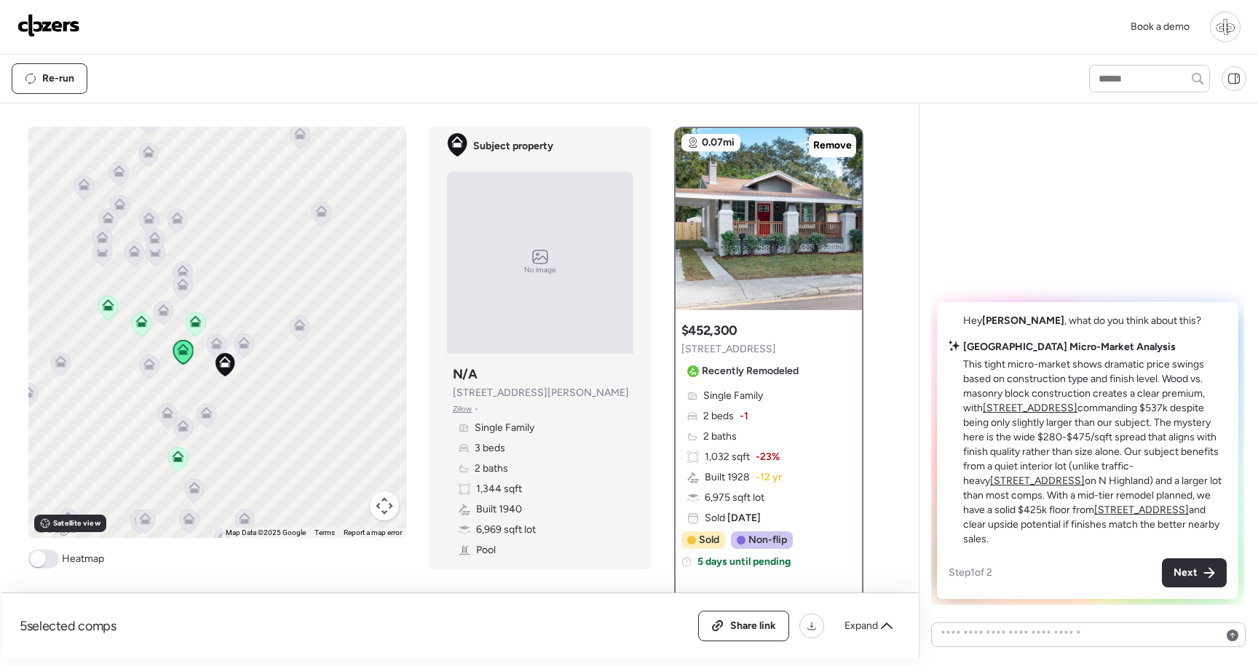
click at [1094, 516] on u "213 W Cayuga St" at bounding box center [1141, 510] width 95 height 12
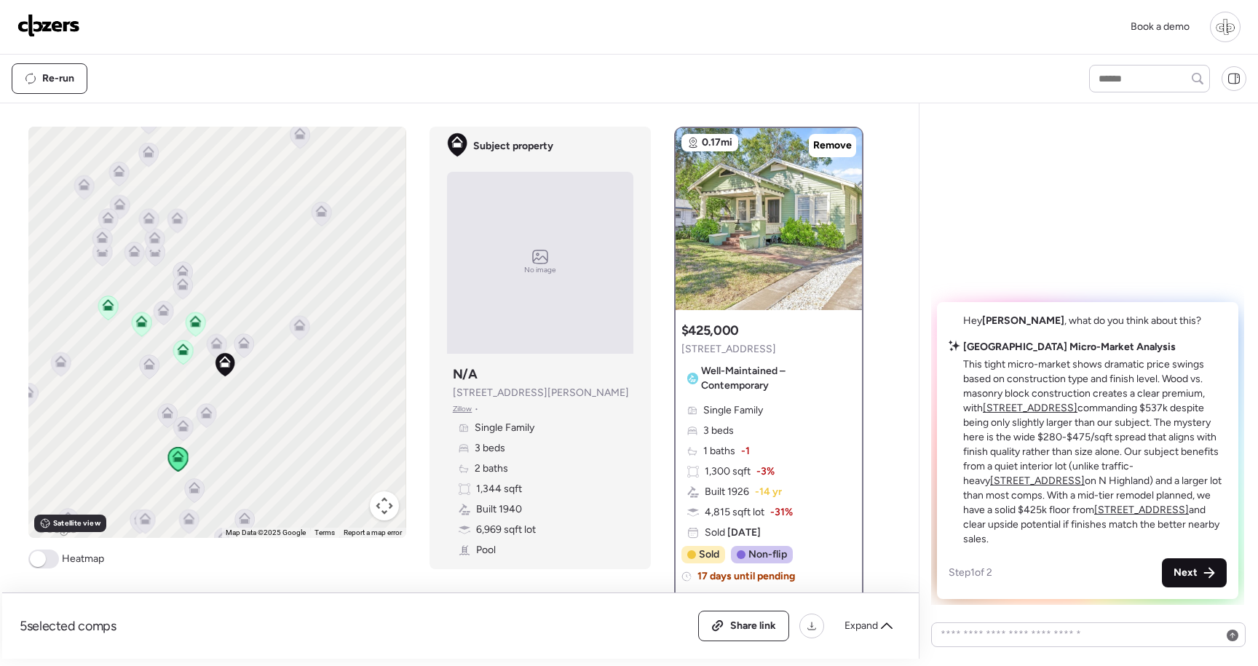
click at [1203, 574] on icon at bounding box center [1209, 573] width 12 height 12
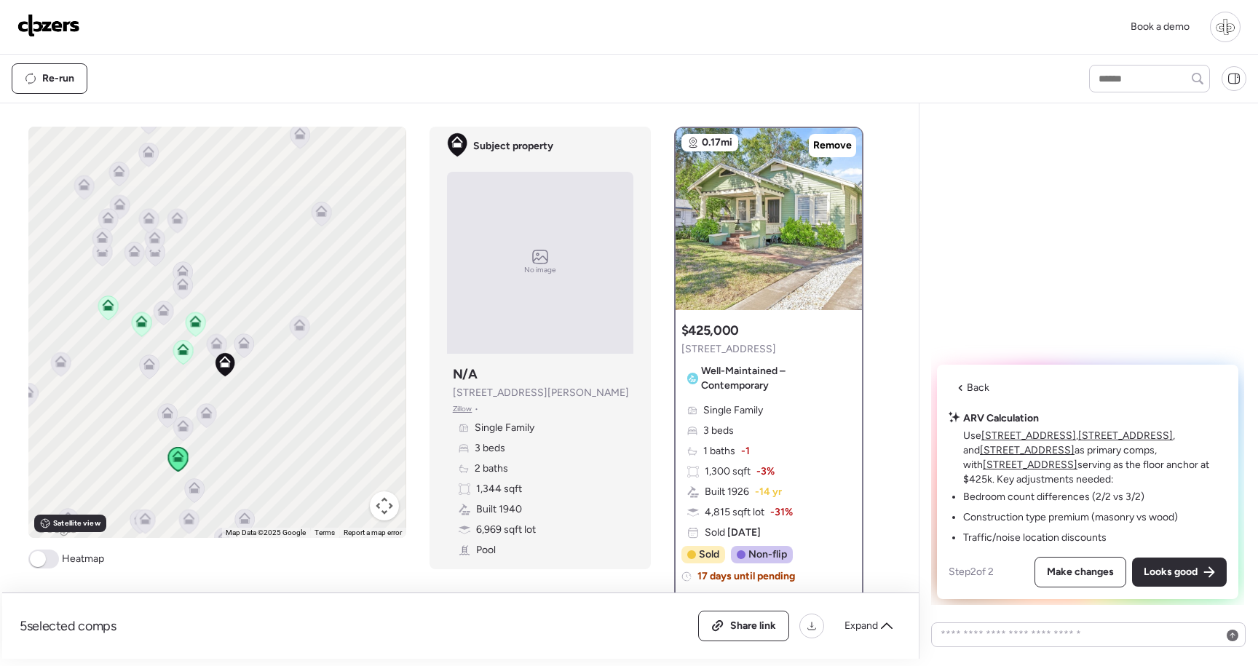
click at [1077, 459] on u "213 W Cayuga St" at bounding box center [1030, 465] width 95 height 12
click at [1122, 439] on u "404 W Violet St" at bounding box center [1125, 436] width 95 height 12
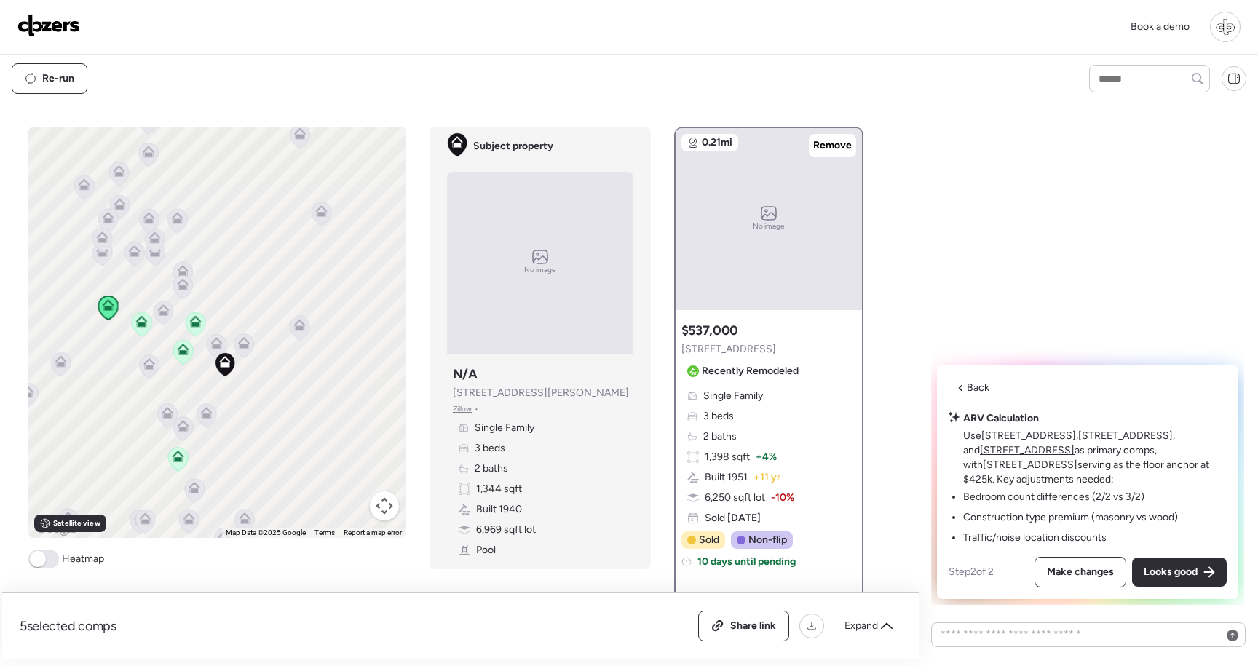
click at [1056, 435] on u "4803 N Highland Ave" at bounding box center [1028, 436] width 95 height 12
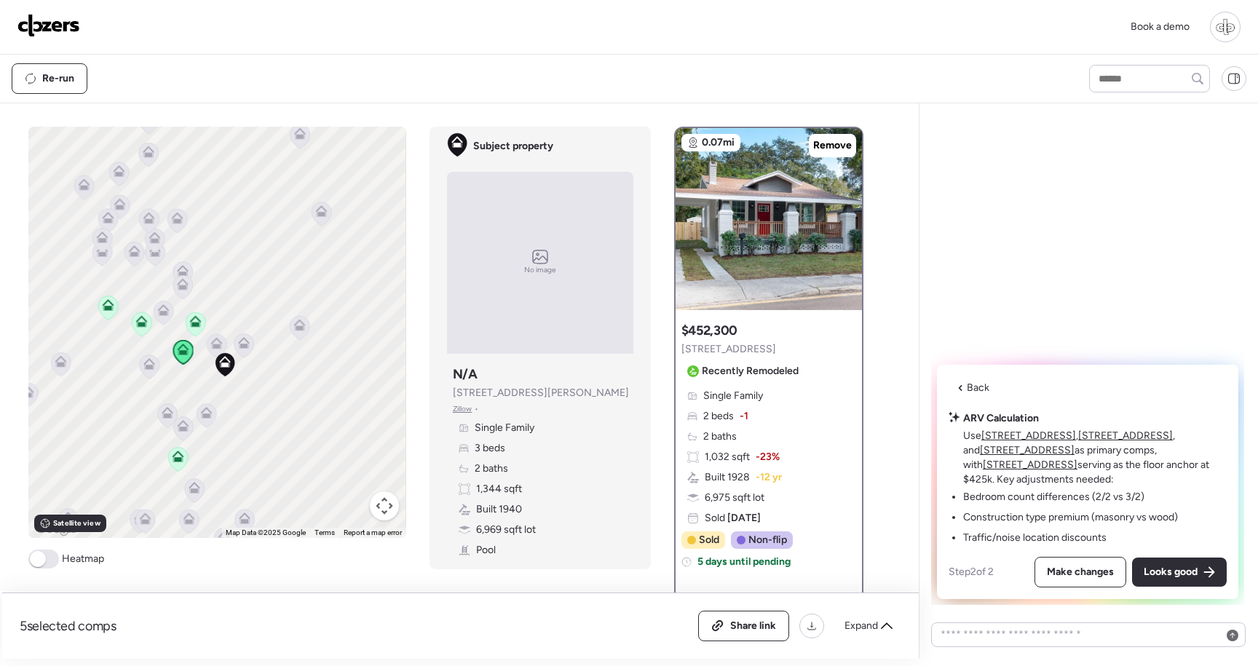
click at [1075, 444] on u "213 W Cayuga St" at bounding box center [1027, 450] width 95 height 12
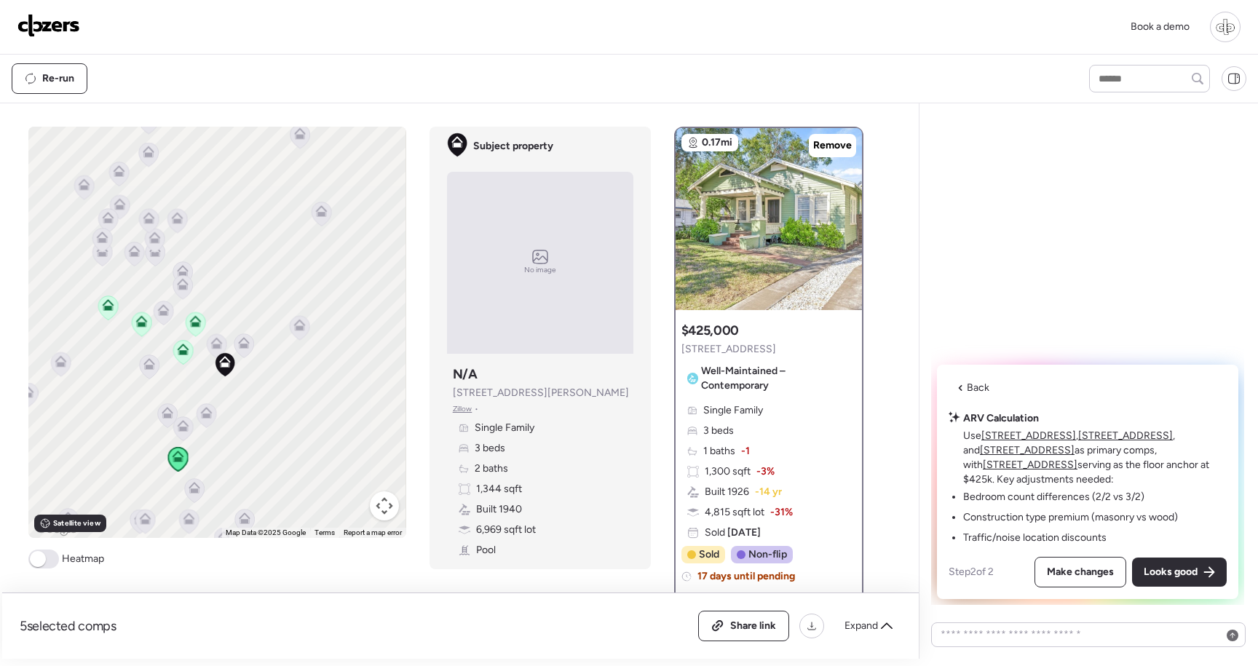
click at [1120, 434] on u "404 W Violet St" at bounding box center [1125, 436] width 95 height 12
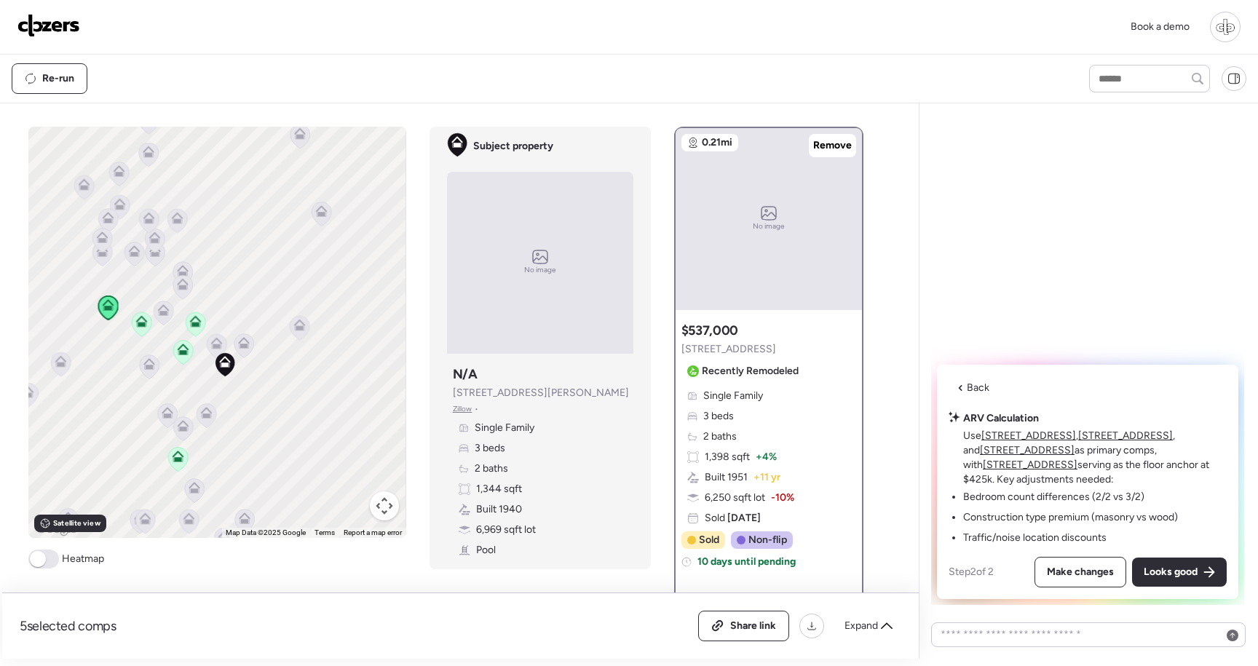
click at [808, 352] on div "Suggested comp $537,000 404 W Violet St Recently Remodeled Single Family 3 beds…" at bounding box center [769, 451] width 186 height 271
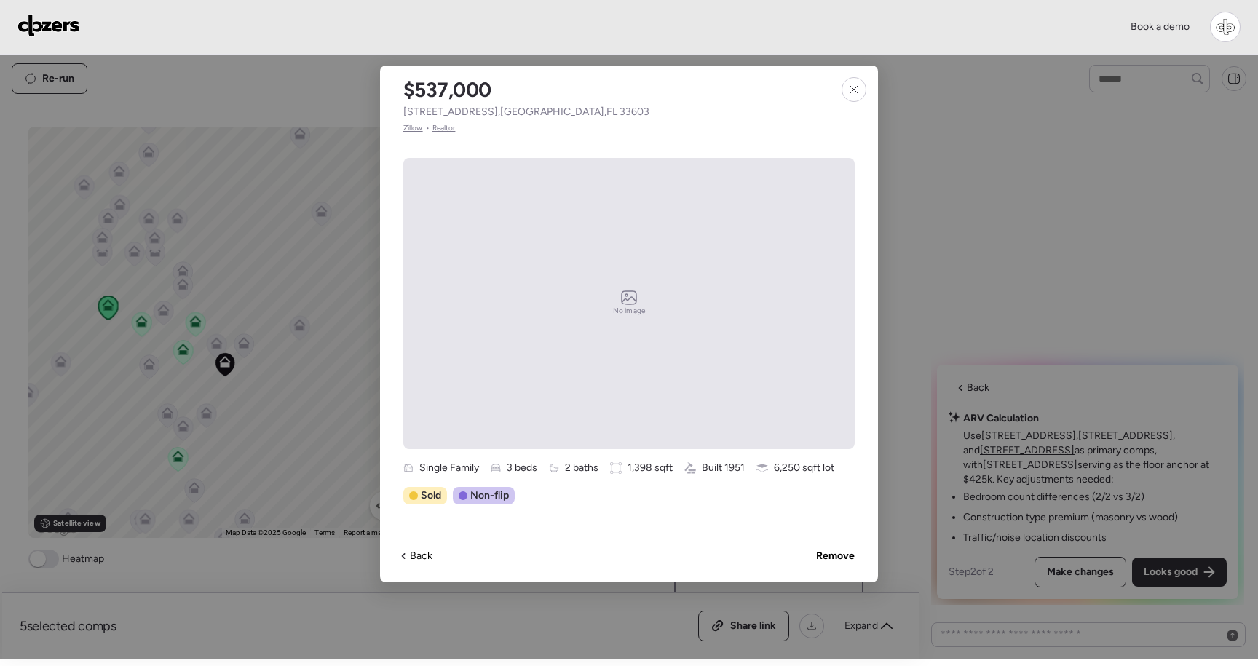
click at [444, 130] on span "Realtor" at bounding box center [443, 128] width 23 height 12
click at [862, 89] on div at bounding box center [854, 89] width 25 height 25
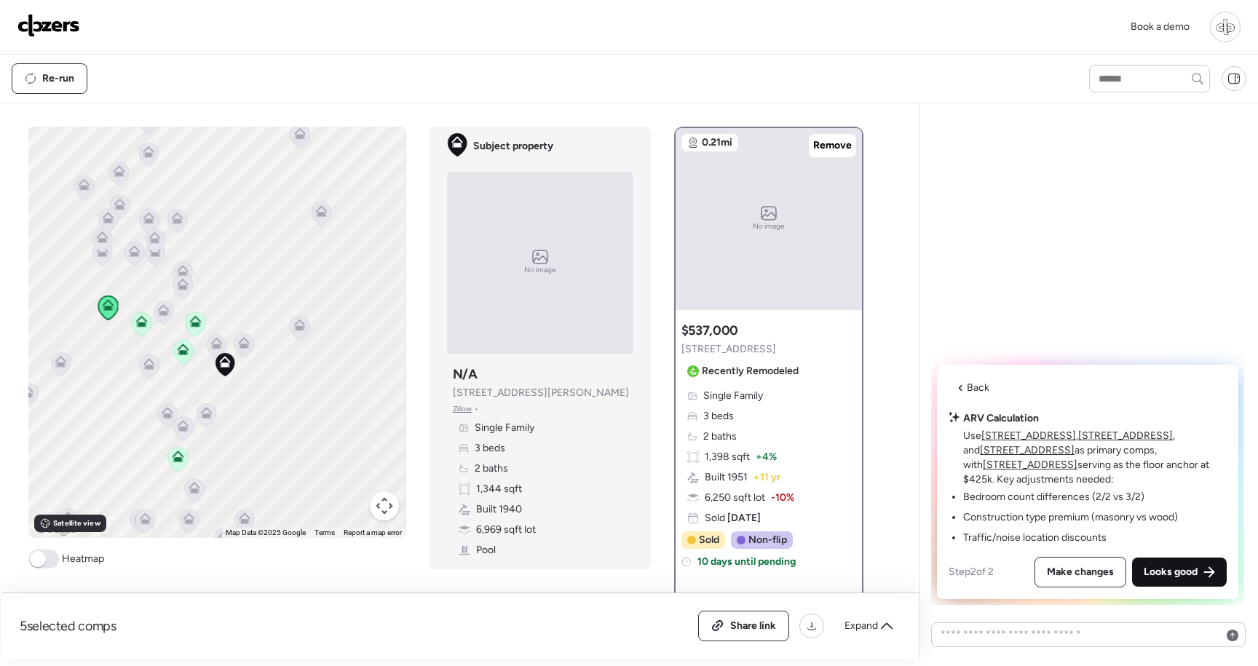
click at [1176, 574] on span "Looks good" at bounding box center [1171, 572] width 54 height 15
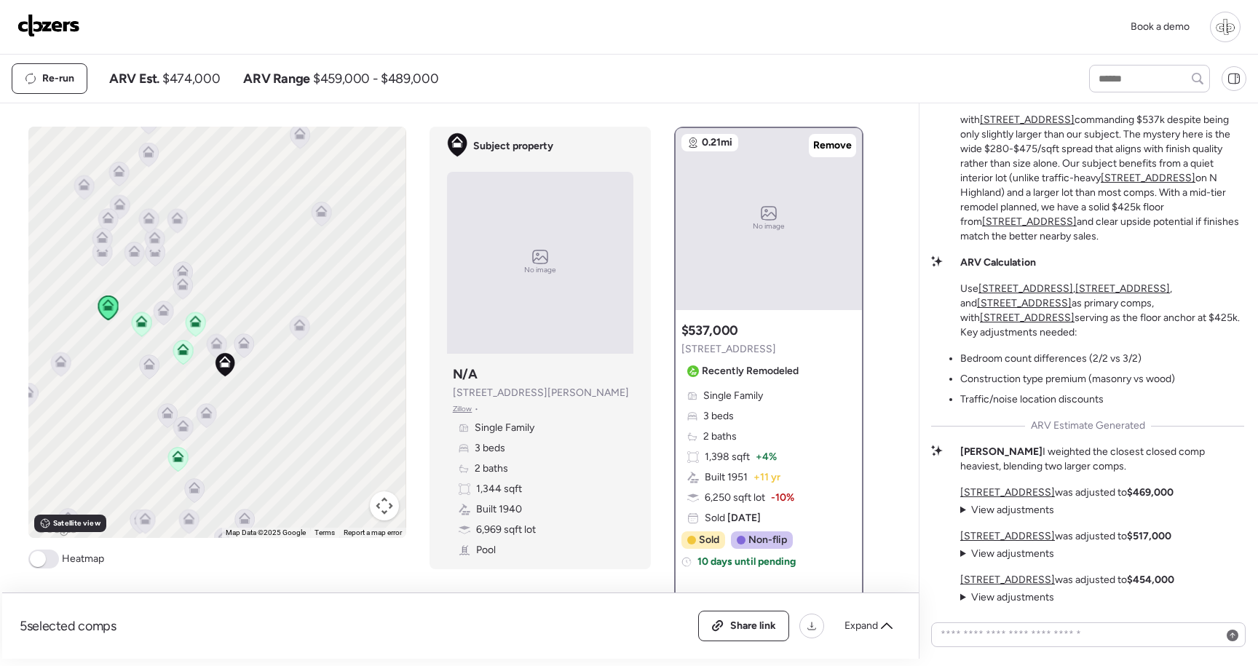
click at [964, 511] on summary "View adjustments Hide adjustments" at bounding box center [1007, 510] width 94 height 15
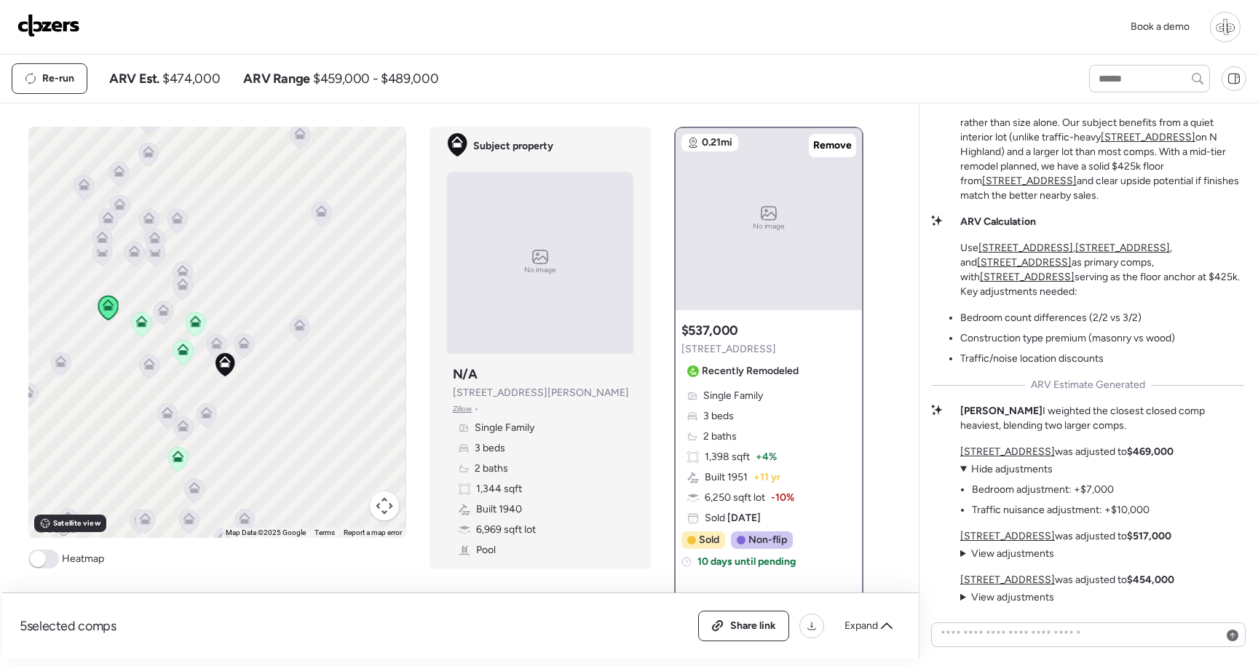
click at [63, 25] on img at bounding box center [48, 25] width 63 height 23
click at [967, 561] on summary "View adjustments Hide adjustments" at bounding box center [1007, 554] width 94 height 15
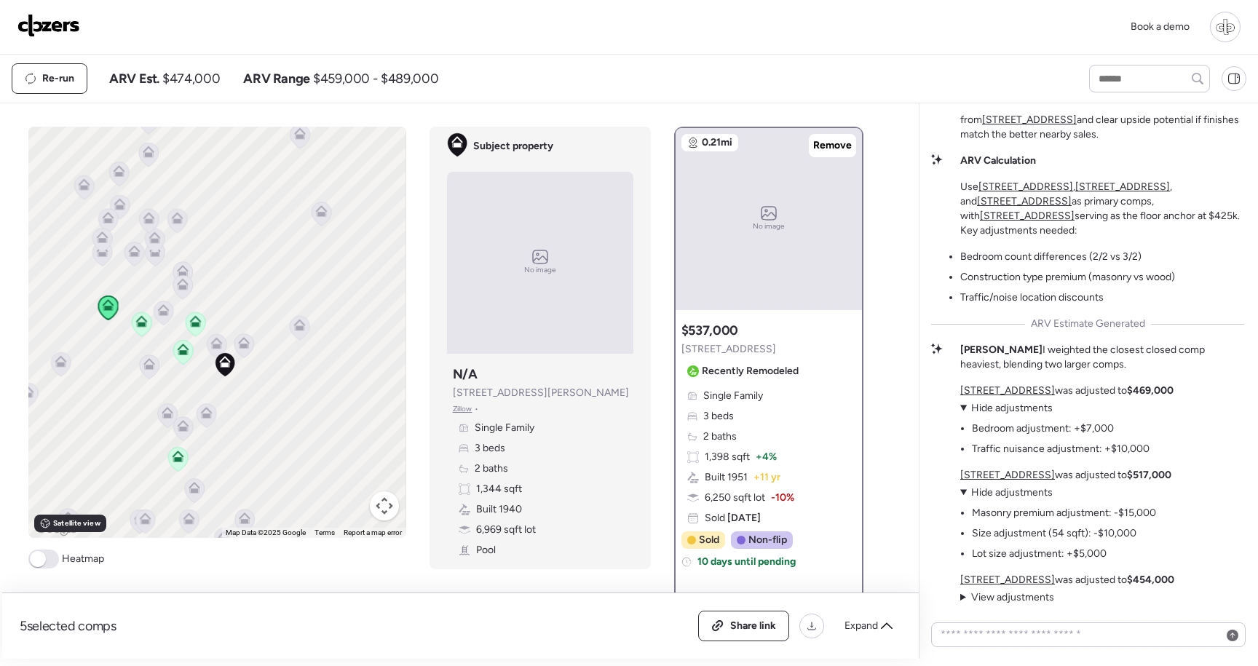
click at [980, 596] on span "View adjustments" at bounding box center [1012, 597] width 83 height 12
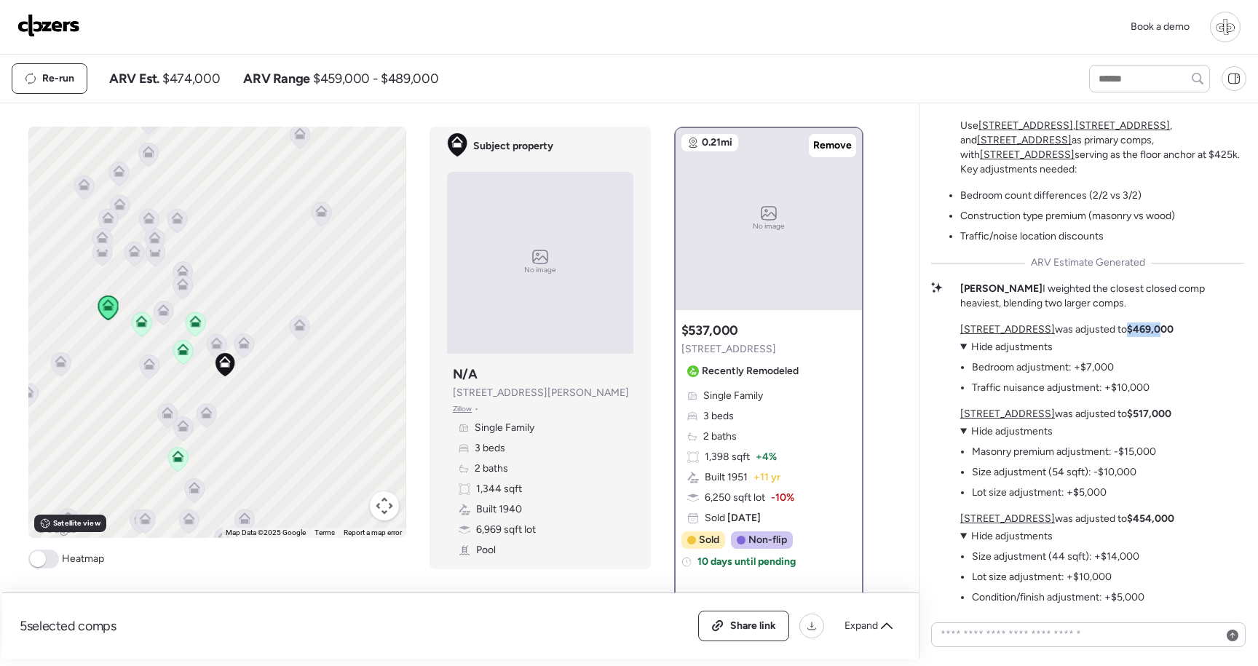
drag, startPoint x: 1139, startPoint y: 325, endPoint x: 1181, endPoint y: 327, distance: 42.3
click at [1174, 327] on strong "$469,000" at bounding box center [1150, 329] width 47 height 12
drag, startPoint x: 1067, startPoint y: 373, endPoint x: 1132, endPoint y: 371, distance: 64.8
click at [1134, 373] on ul "Bedroom adjustment: +$7,000 Traffic nuisance adjustment: +$10,000" at bounding box center [1054, 375] width 189 height 41
drag, startPoint x: 1091, startPoint y: 397, endPoint x: 1038, endPoint y: 383, distance: 55.1
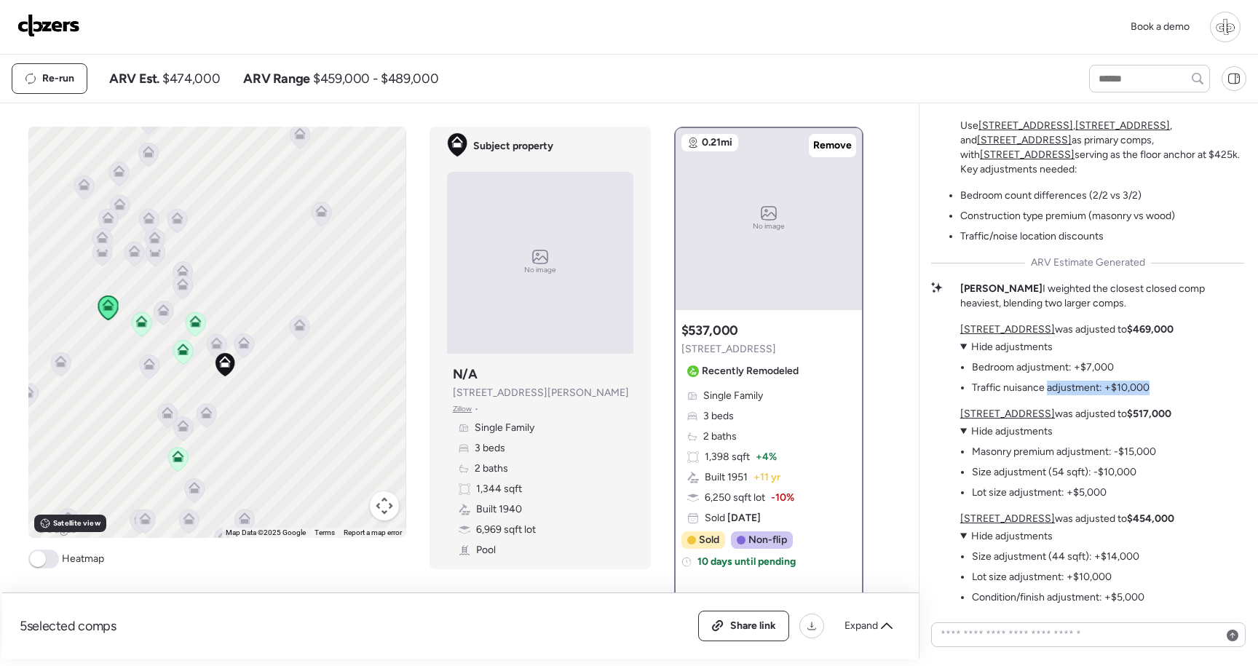
click at [1038, 383] on div "4803 N Highland Ave was adjusted to $469,000 View adjustments Hide adjustments …" at bounding box center [1067, 464] width 214 height 282
click at [1000, 392] on li "Traffic nuisance adjustment: +$10,000" at bounding box center [1061, 388] width 178 height 15
drag, startPoint x: 978, startPoint y: 392, endPoint x: 1144, endPoint y: 395, distance: 165.3
click at [1145, 395] on li "Traffic nuisance adjustment: +$10,000" at bounding box center [1061, 388] width 178 height 15
click at [1112, 394] on li "Traffic nuisance adjustment: +$10,000" at bounding box center [1061, 388] width 178 height 15
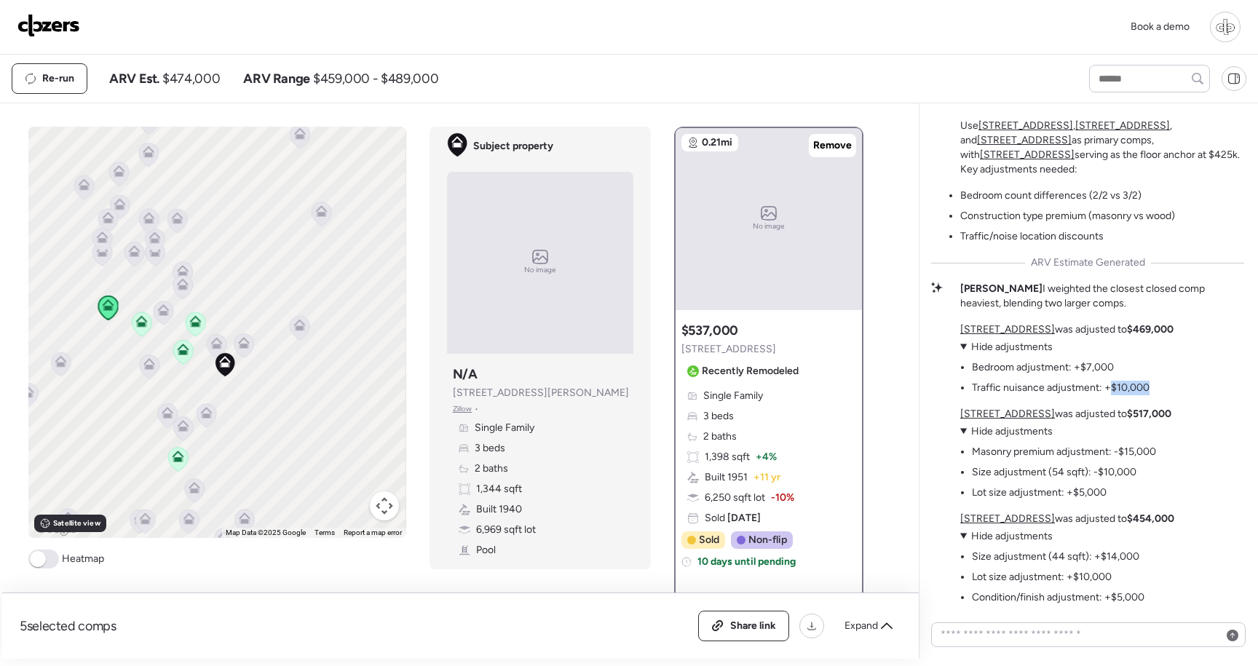
drag, startPoint x: 1112, startPoint y: 393, endPoint x: 1180, endPoint y: 392, distance: 68.4
click at [1184, 392] on div "4803 N Highland Ave was adjusted to $469,000 View adjustments Hide adjustments …" at bounding box center [1102, 464] width 284 height 282
click at [1075, 443] on ul "Masonry premium adjustment: -$15,000 Size adjustment (54 sqft): -$10,000 Lot si…" at bounding box center [1058, 469] width 196 height 61
drag, startPoint x: 1017, startPoint y: 461, endPoint x: 1051, endPoint y: 446, distance: 36.8
click at [1051, 446] on ul "Masonry premium adjustment: -$15,000 Size adjustment (54 sqft): -$10,000 Lot si…" at bounding box center [1058, 469] width 196 height 61
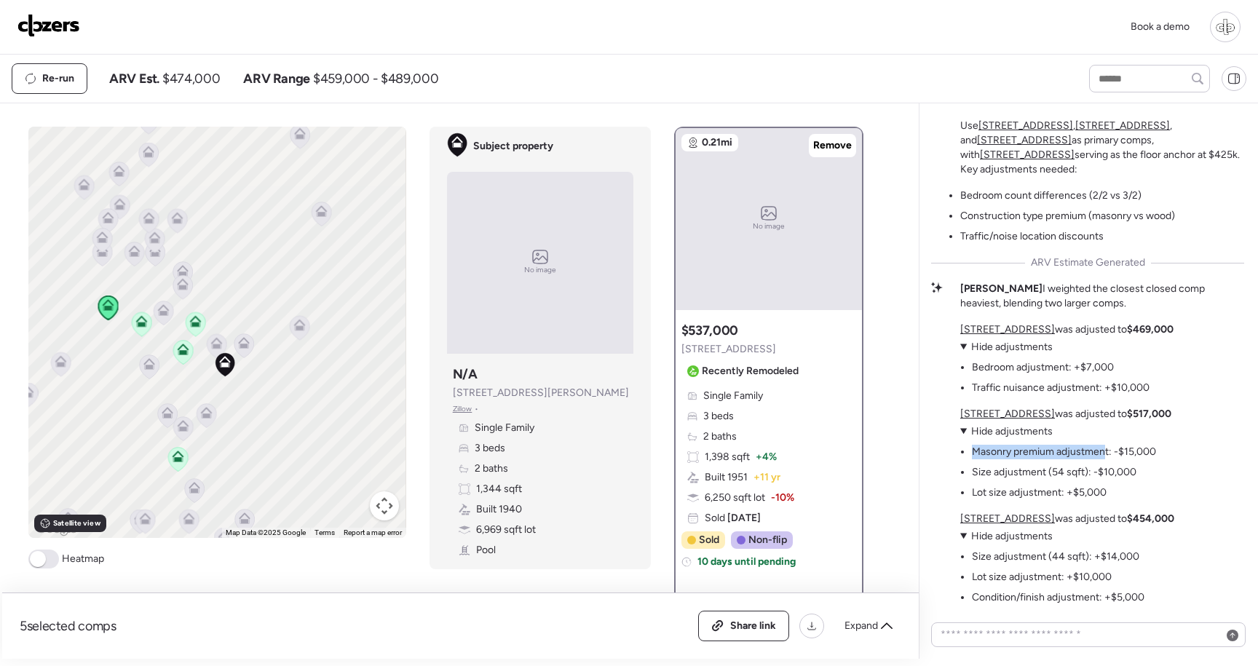
click at [1105, 446] on li "Masonry premium adjustment: -$15,000" at bounding box center [1064, 452] width 184 height 15
click at [1072, 457] on li "Masonry premium adjustment: -$15,000" at bounding box center [1064, 452] width 184 height 15
click at [1125, 476] on li "Size adjustment (54 sqft): -$10,000" at bounding box center [1054, 472] width 165 height 15
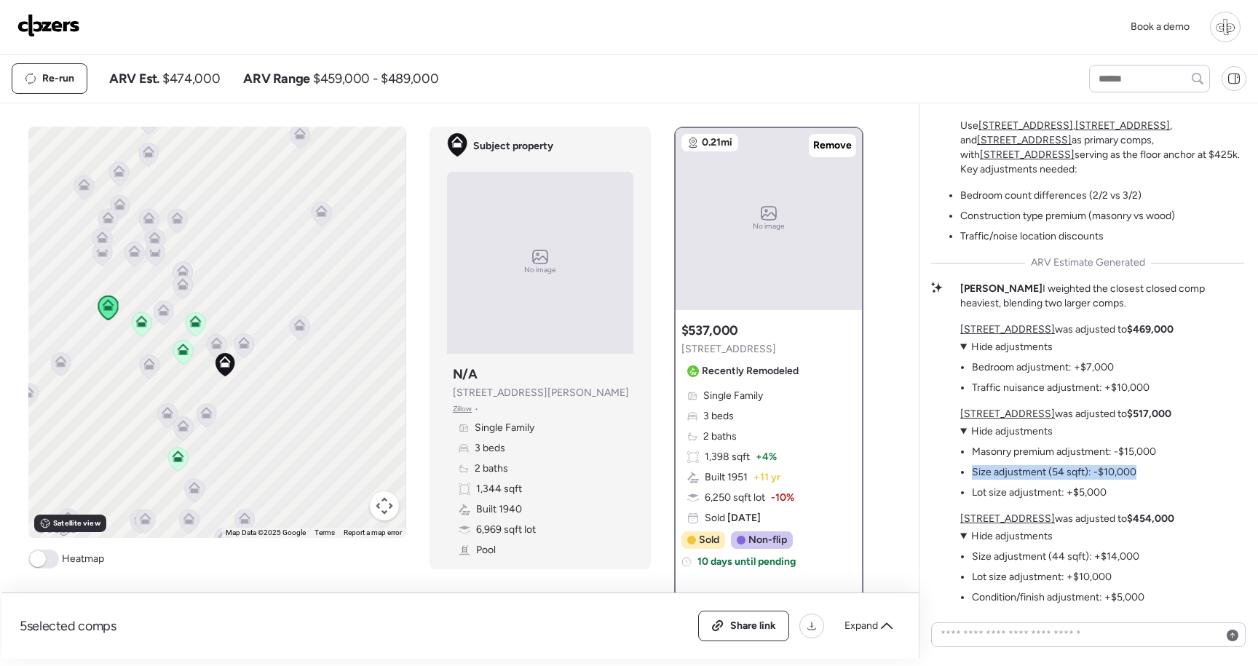
drag, startPoint x: 1146, startPoint y: 476, endPoint x: 1086, endPoint y: 460, distance: 61.8
click at [1086, 461] on ul "Masonry premium adjustment: -$15,000 Size adjustment (54 sqft): -$10,000 Lot si…" at bounding box center [1058, 469] width 196 height 61
click at [1015, 407] on div "4803 N Highland Ave was adjusted to $469,000 View adjustments Hide adjustments …" at bounding box center [1067, 464] width 214 height 282
click at [1003, 414] on u "404 W Violet St" at bounding box center [1007, 414] width 95 height 12
click at [1003, 413] on u "404 W Violet St" at bounding box center [1007, 414] width 95 height 12
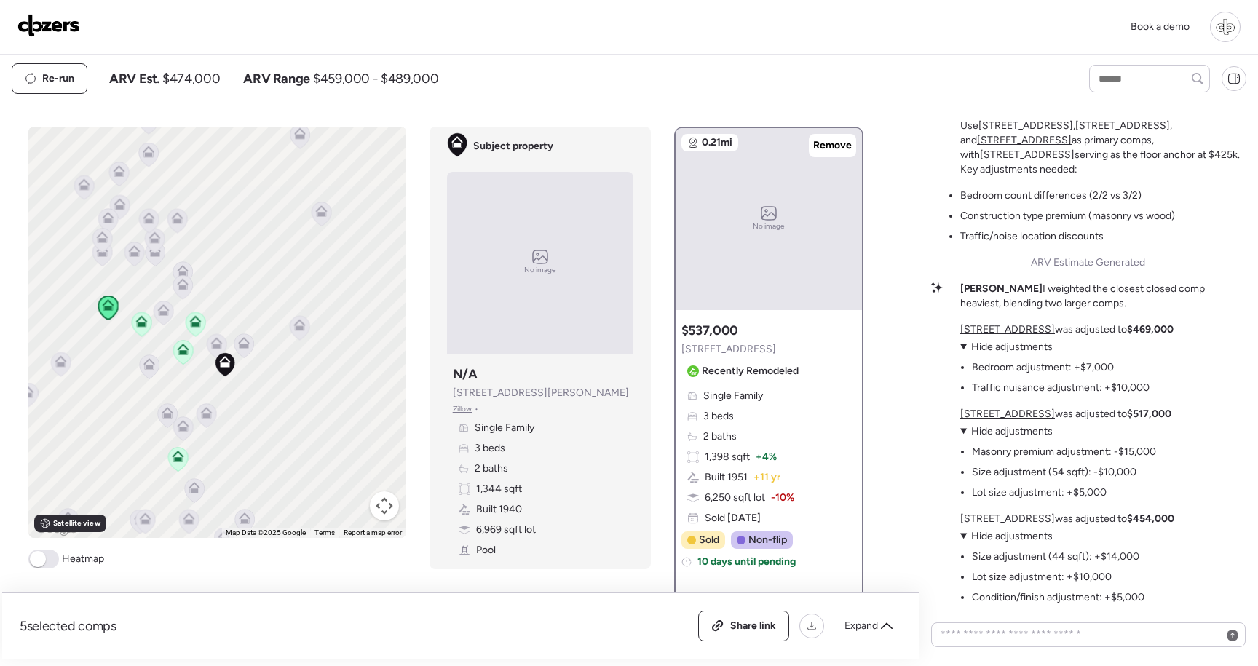
click at [1013, 329] on u "4803 N Highland Ave" at bounding box center [1007, 329] width 95 height 12
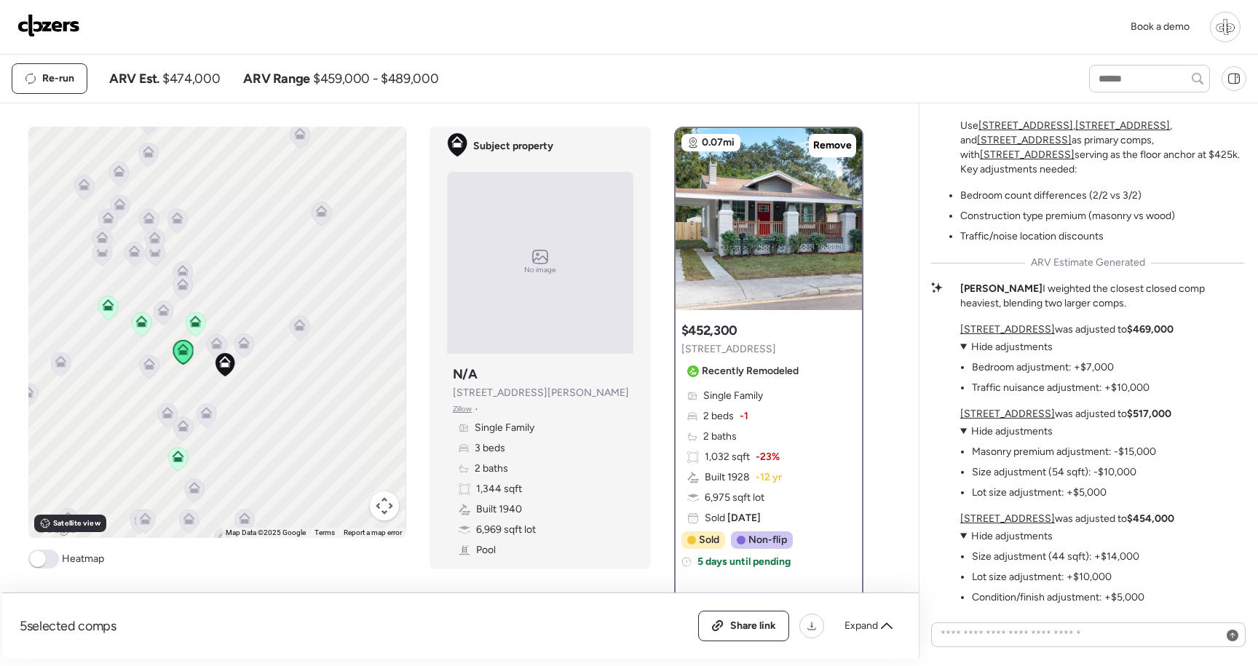
click at [1015, 521] on u "213 W Cayuga St" at bounding box center [1007, 519] width 95 height 12
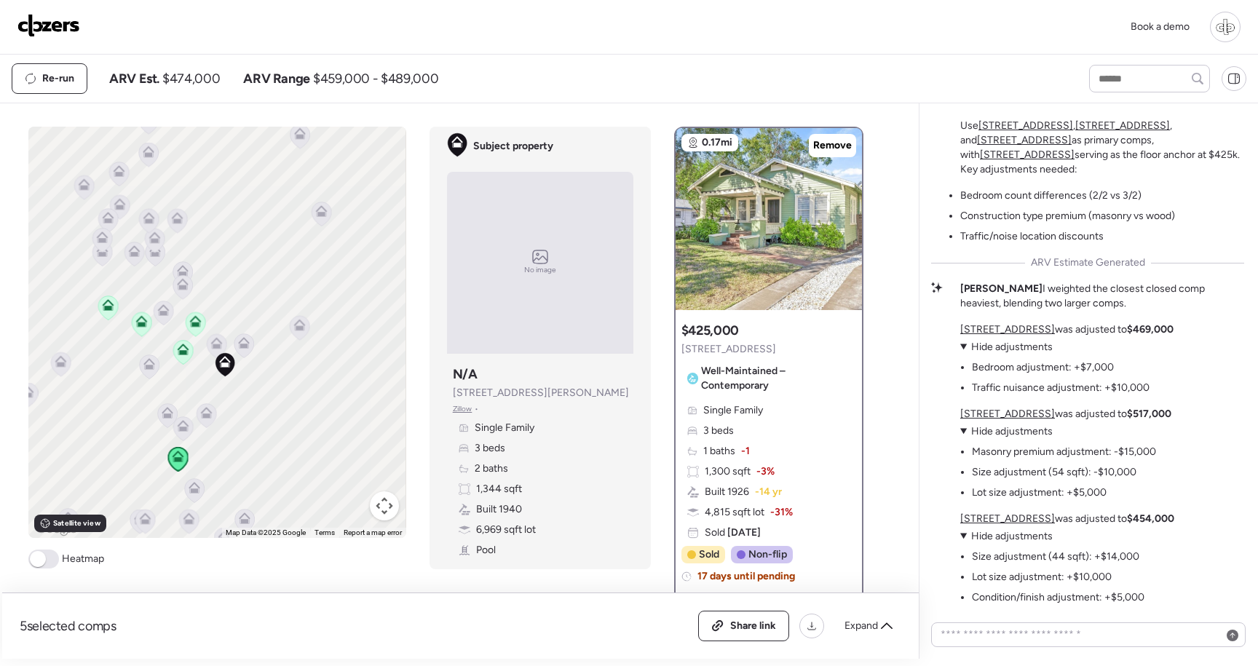
click at [961, 344] on summary "View adjustments Hide adjustments" at bounding box center [1054, 347] width 189 height 15
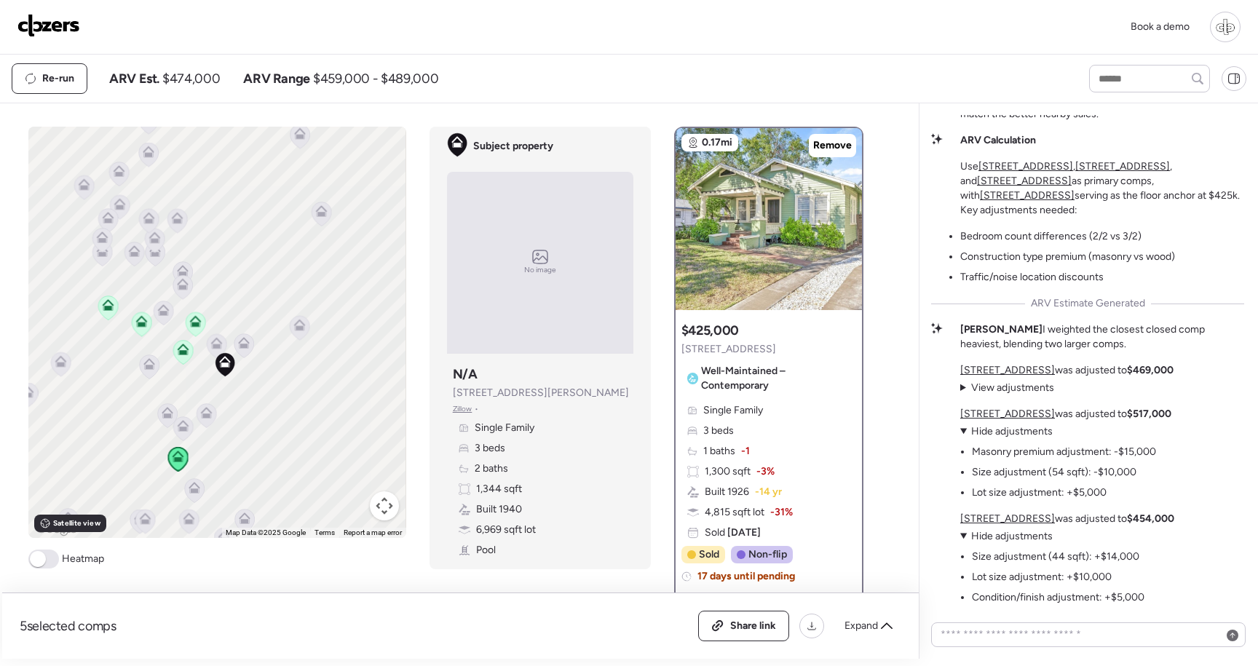
click at [963, 428] on summary "View adjustments Hide adjustments" at bounding box center [1058, 431] width 196 height 15
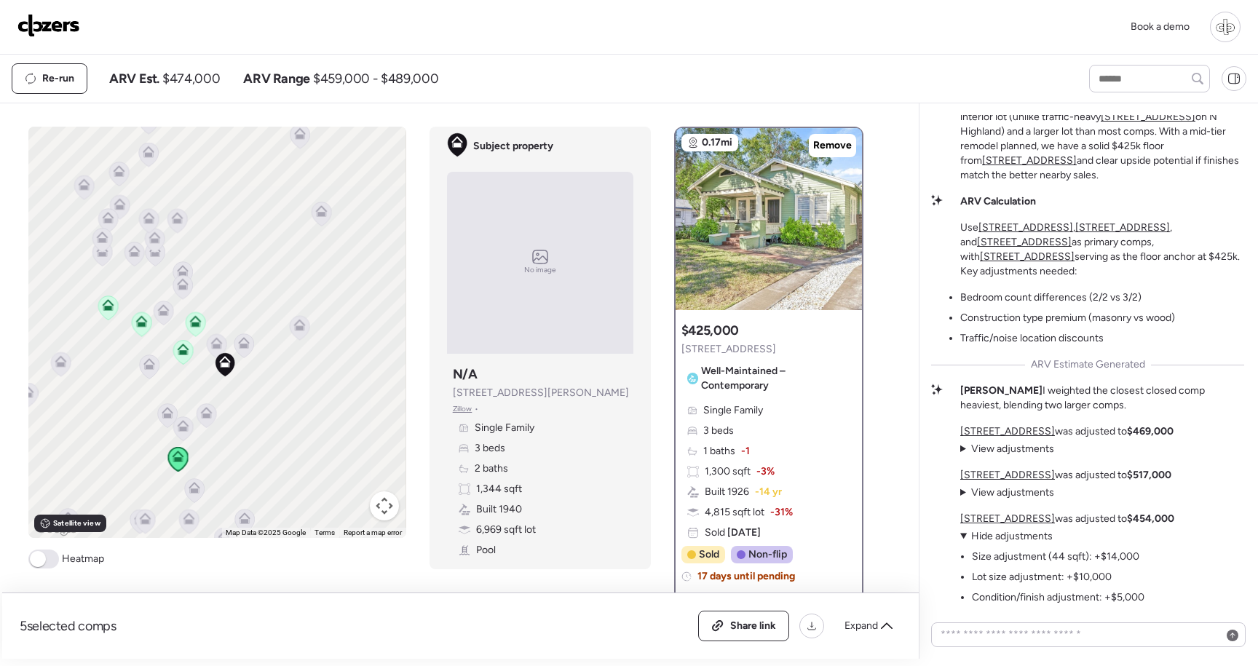
click at [959, 531] on div "Seminole Heights Micro-Market Analysis This tight micro-market shows dramatic p…" at bounding box center [1087, 293] width 313 height 623
click at [961, 536] on summary "View adjustments Hide adjustments" at bounding box center [1052, 536] width 184 height 15
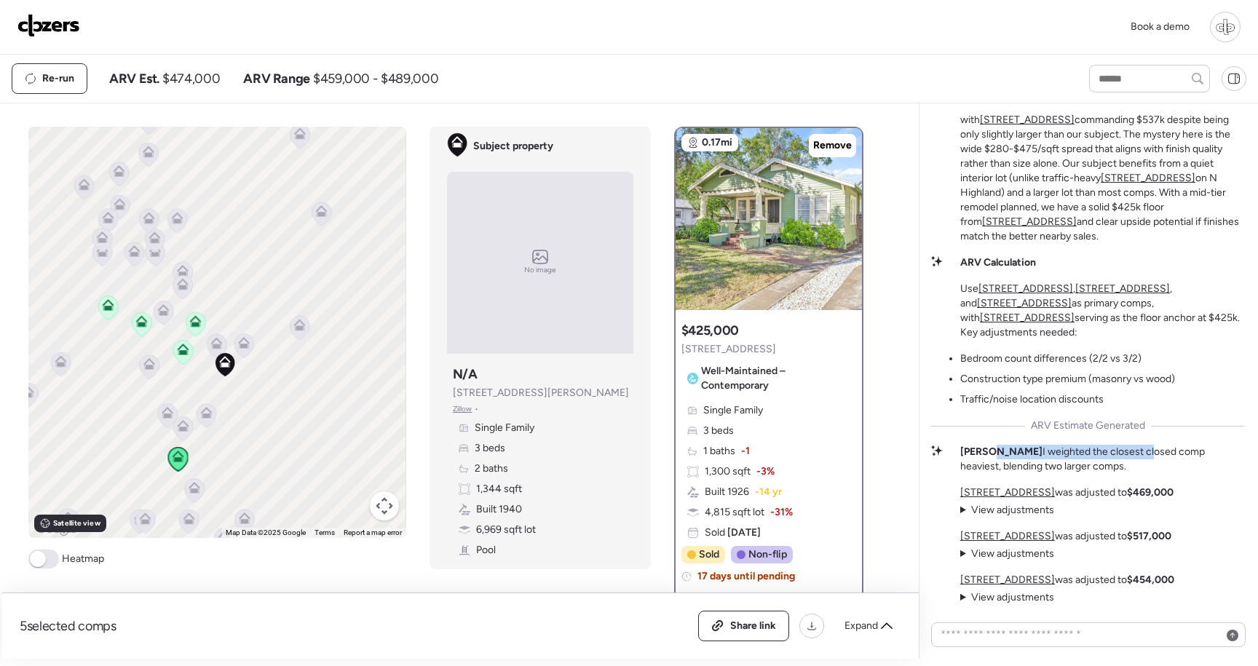
drag, startPoint x: 1109, startPoint y: 459, endPoint x: 995, endPoint y: 456, distance: 114.4
click at [995, 456] on p "Madalyn I weighted the closest closed comp heaviest, blending two larger comps." at bounding box center [1102, 459] width 284 height 29
click at [1096, 469] on p "Madalyn I weighted the closest closed comp heaviest, blending two larger comps." at bounding box center [1102, 459] width 284 height 29
drag, startPoint x: 1088, startPoint y: 463, endPoint x: 979, endPoint y: 461, distance: 109.2
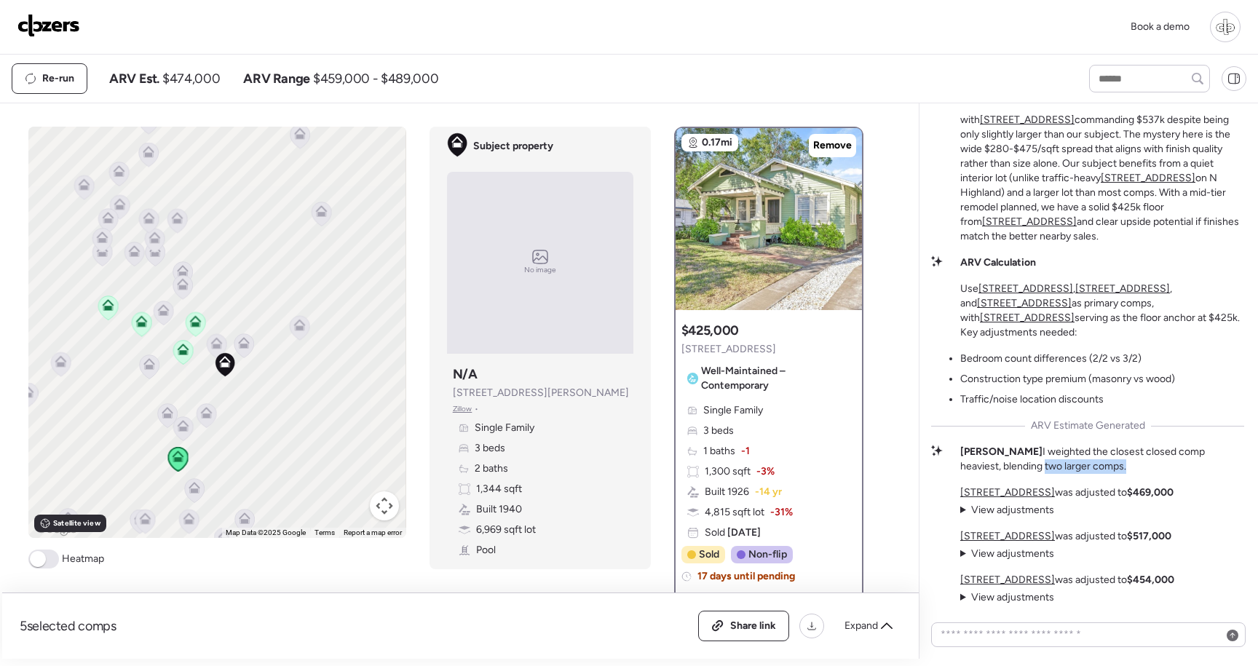
click at [980, 461] on p "Madalyn I weighted the closest closed comp heaviest, blending two larger comps." at bounding box center [1102, 459] width 284 height 29
click at [1064, 454] on p "Madalyn I weighted the closest closed comp heaviest, blending two larger comps." at bounding box center [1102, 459] width 284 height 29
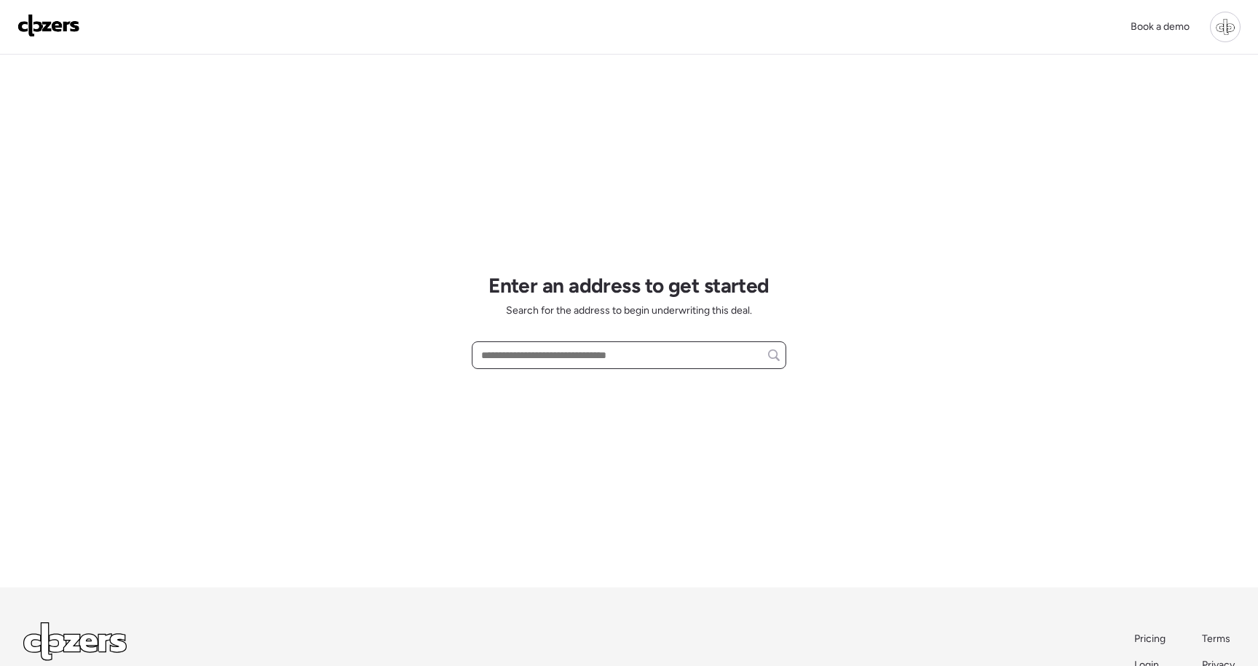
click at [596, 349] on input "text" at bounding box center [628, 355] width 301 height 20
paste input "**********"
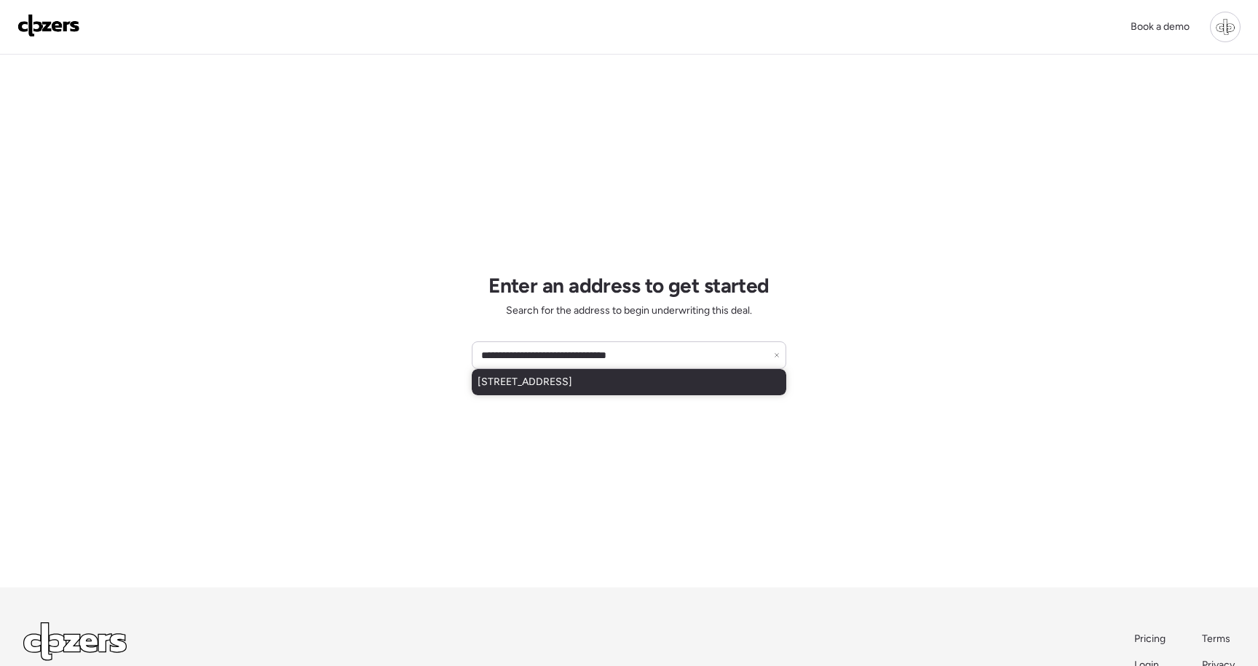
click at [572, 384] on span "8956 124th Way, Seminole, FL, 33772" at bounding box center [525, 382] width 95 height 15
type input "**********"
